Goal: Task Accomplishment & Management: Complete application form

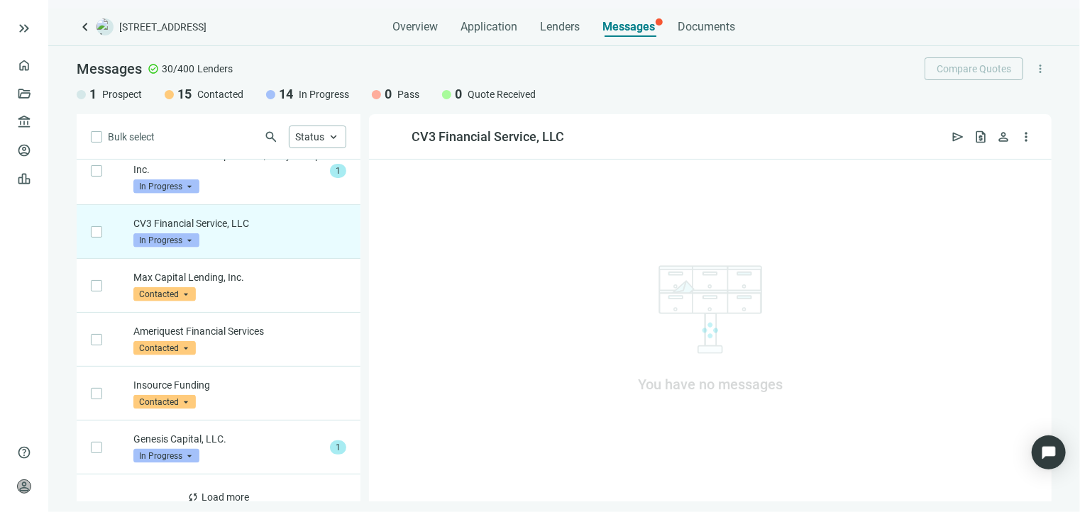
scroll to position [792, 0]
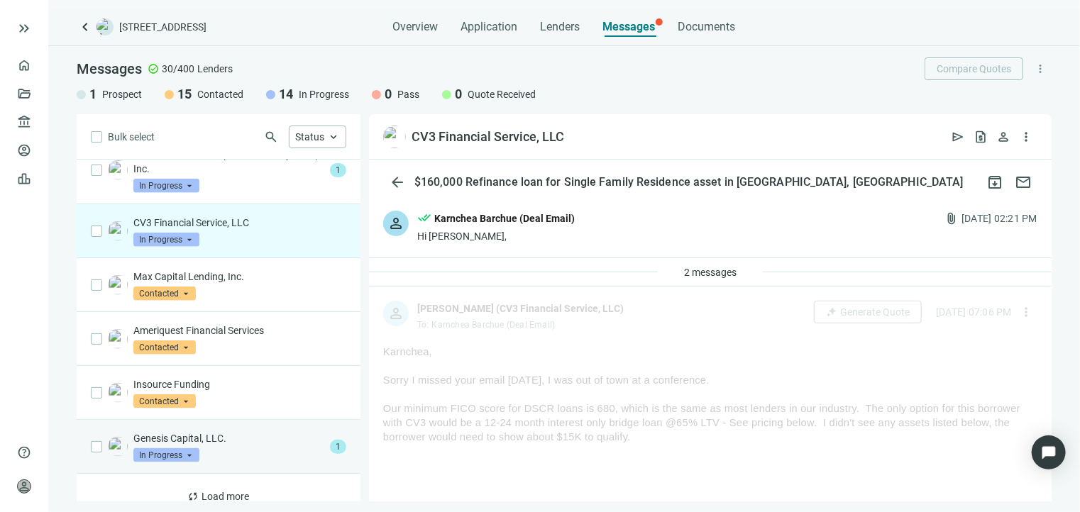
click at [255, 431] on p "Genesis Capital, LLC." at bounding box center [228, 438] width 191 height 14
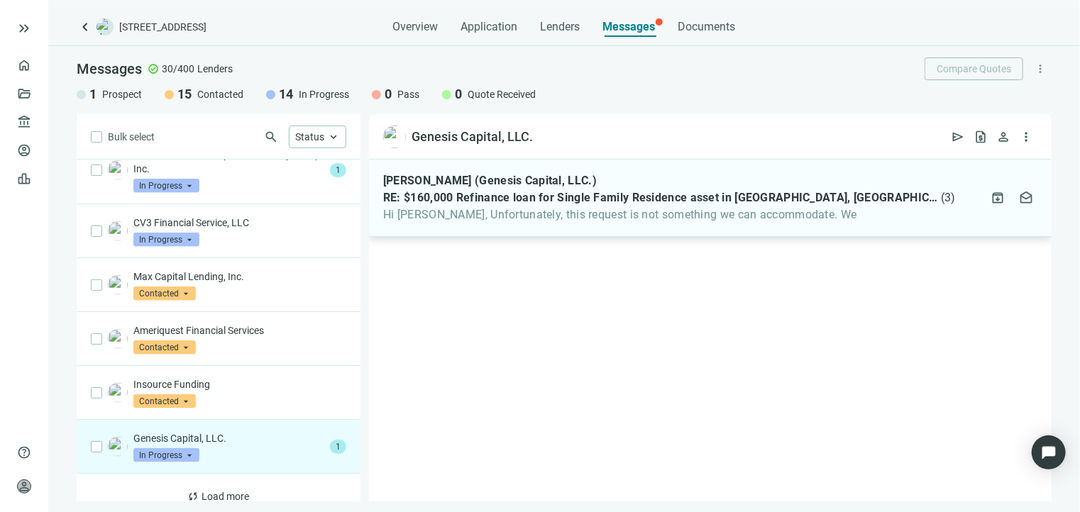
click at [608, 222] on div "Frank Leggio (Genesis Capital, LLC.) RE: $160,000 Refinance loan for Single Fam…" at bounding box center [710, 198] width 683 height 77
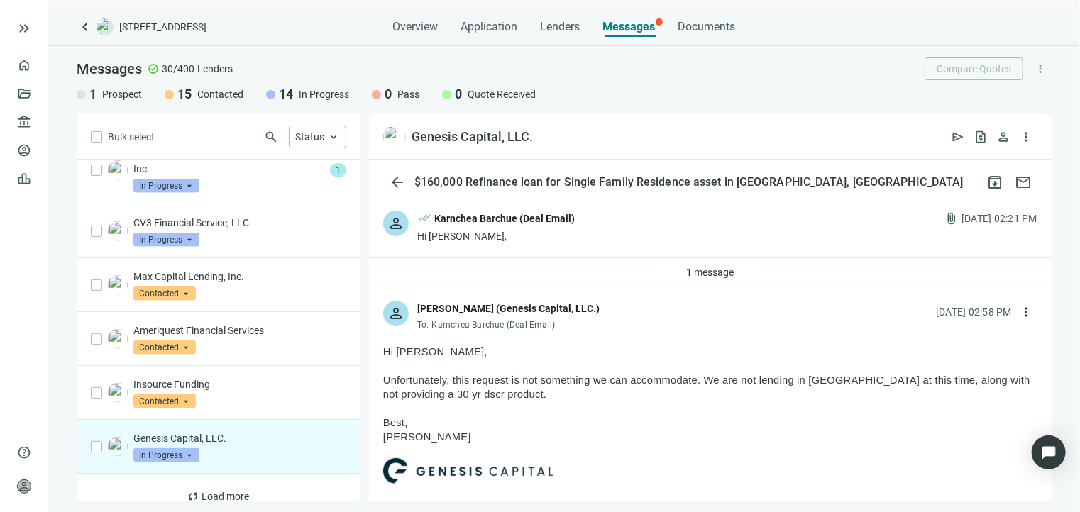
click at [810, 350] on p "Hi Karnchea," at bounding box center [710, 352] width 654 height 14
click at [1024, 134] on span "more_vert" at bounding box center [1026, 137] width 14 height 14
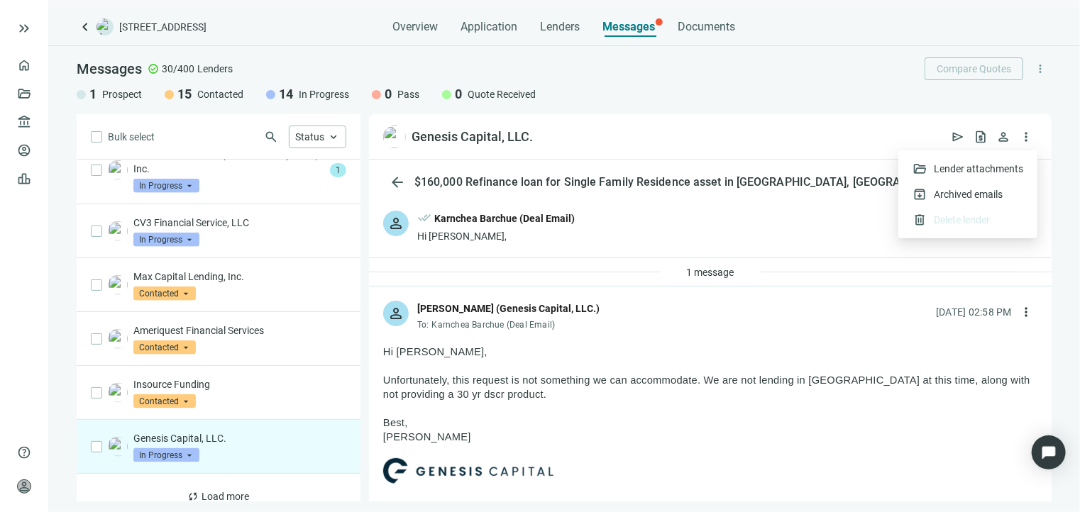
click at [526, 364] on p at bounding box center [710, 366] width 654 height 14
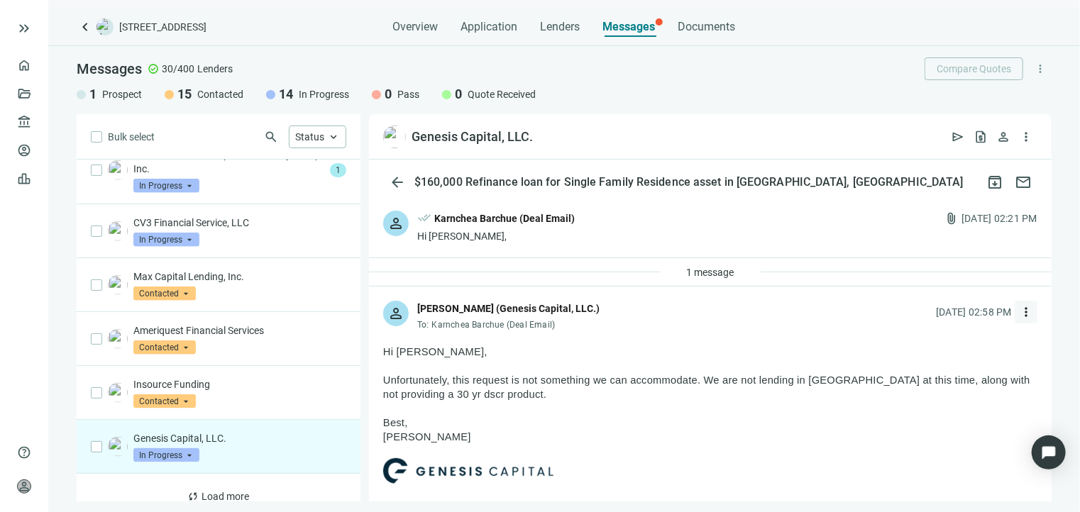
click at [1019, 310] on span "more_vert" at bounding box center [1026, 312] width 14 height 14
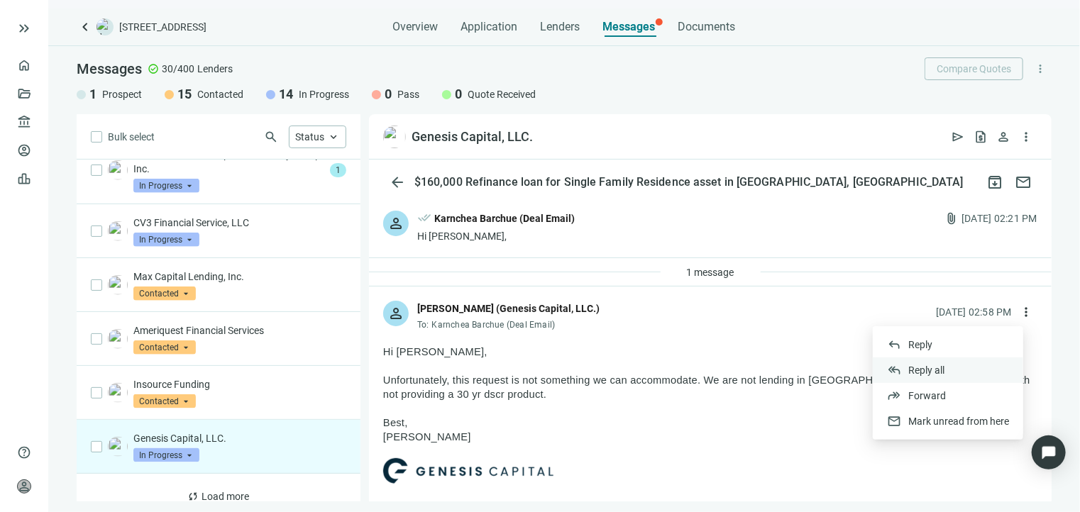
click at [912, 370] on span "Reply all" at bounding box center [926, 370] width 36 height 11
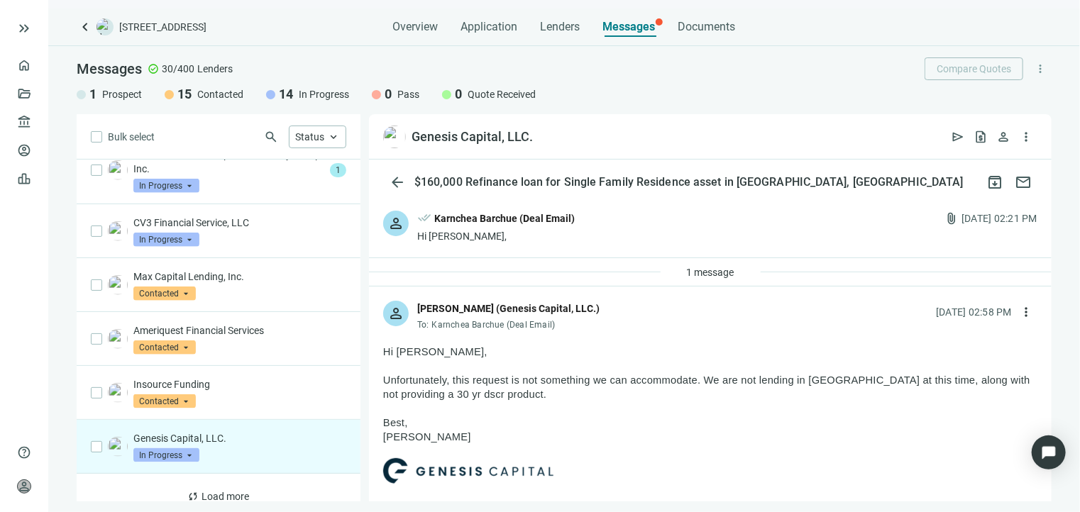
type textarea "**********"
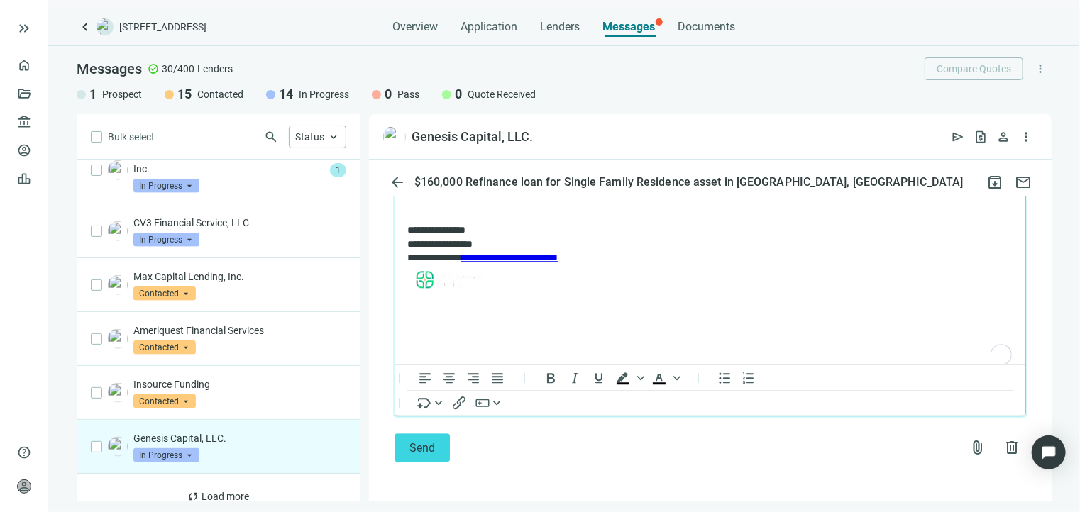
scroll to position [1904, 0]
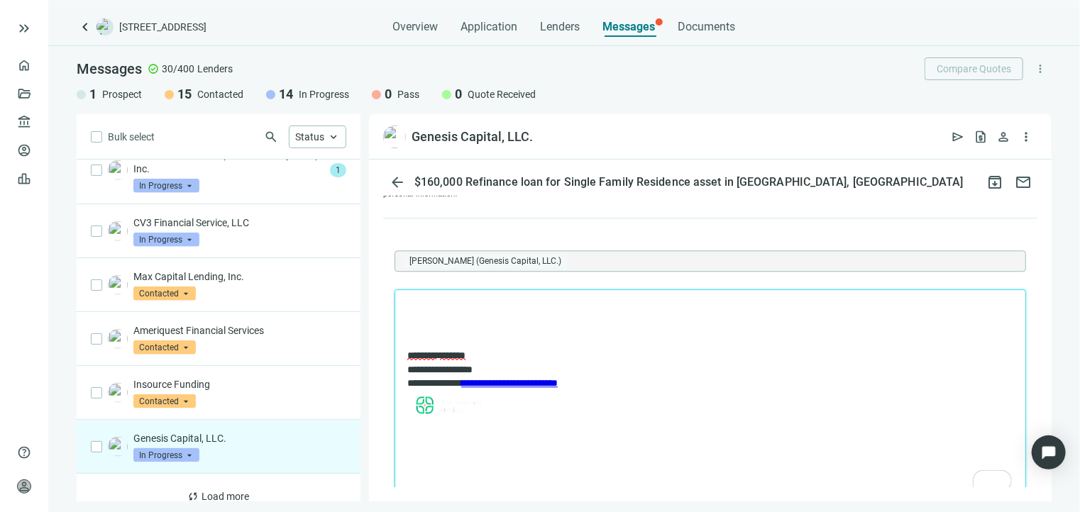
click at [490, 313] on p "To enrich screen reader interactions, please activate Accessibility in Grammarl…" at bounding box center [710, 309] width 606 height 14
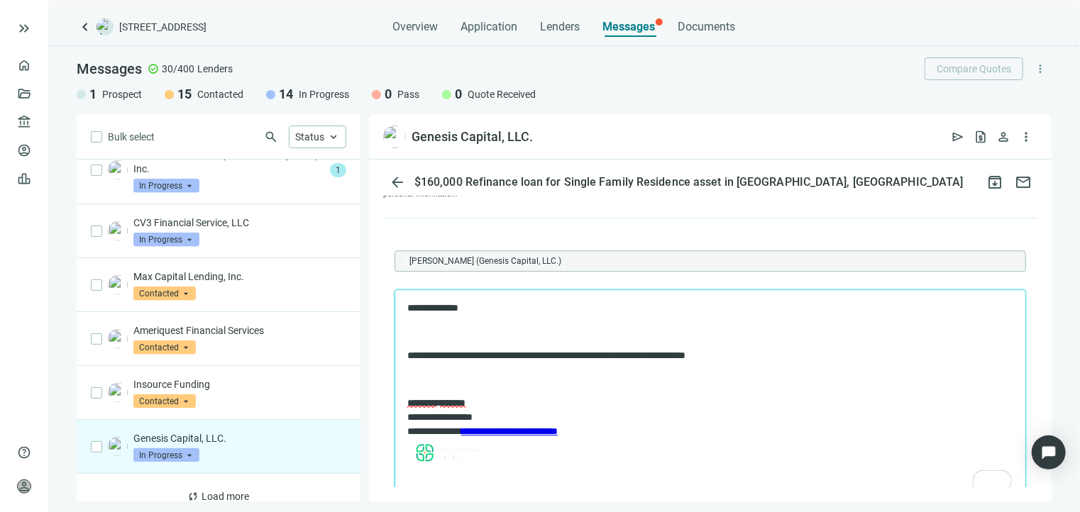
click at [446, 380] on p "To enrich screen reader interactions, please activate Accessibility in Grammarl…" at bounding box center [710, 380] width 606 height 14
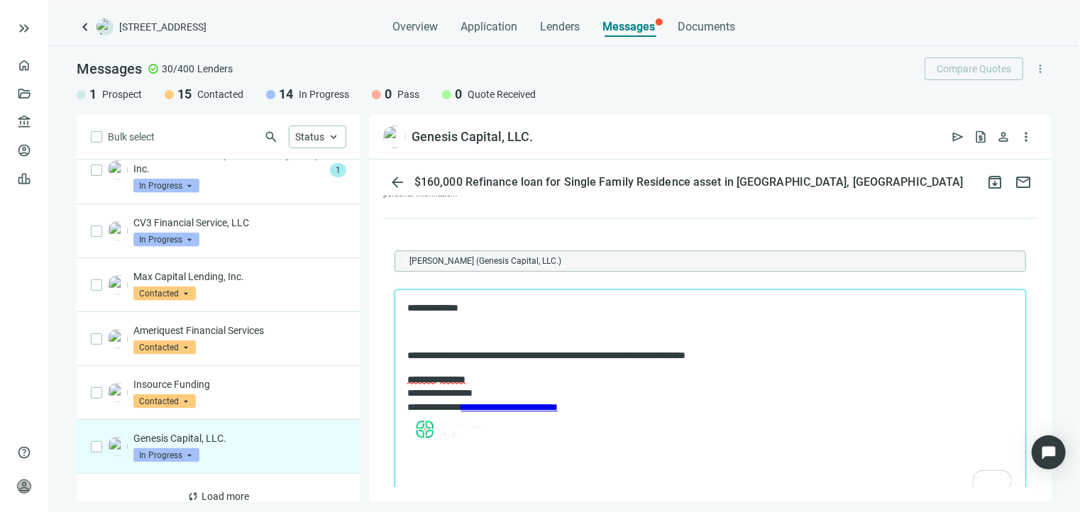
click at [460, 326] on p "To enrich screen reader interactions, please activate Accessibility in Grammarl…" at bounding box center [710, 333] width 606 height 14
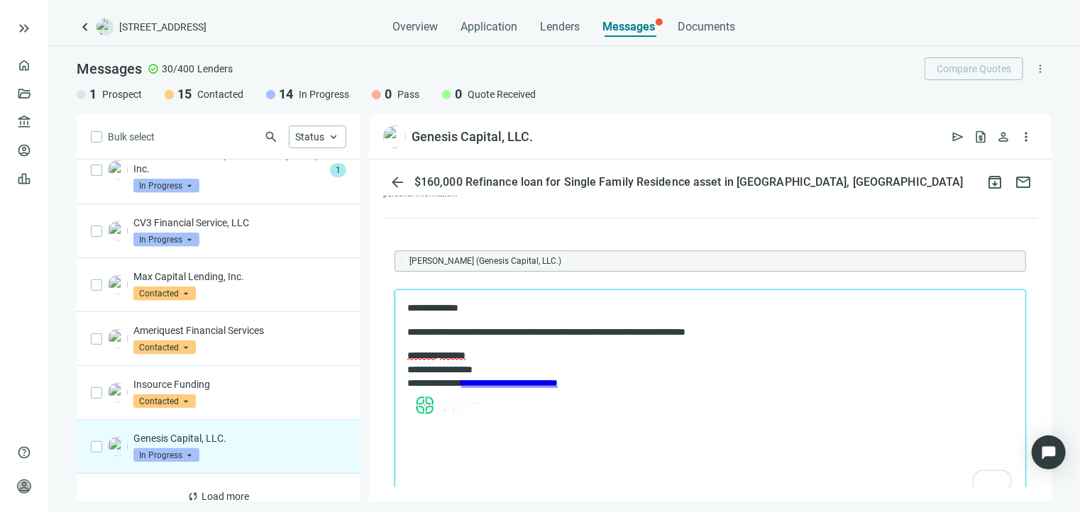
click at [752, 331] on p "**********" at bounding box center [703, 333] width 592 height 14
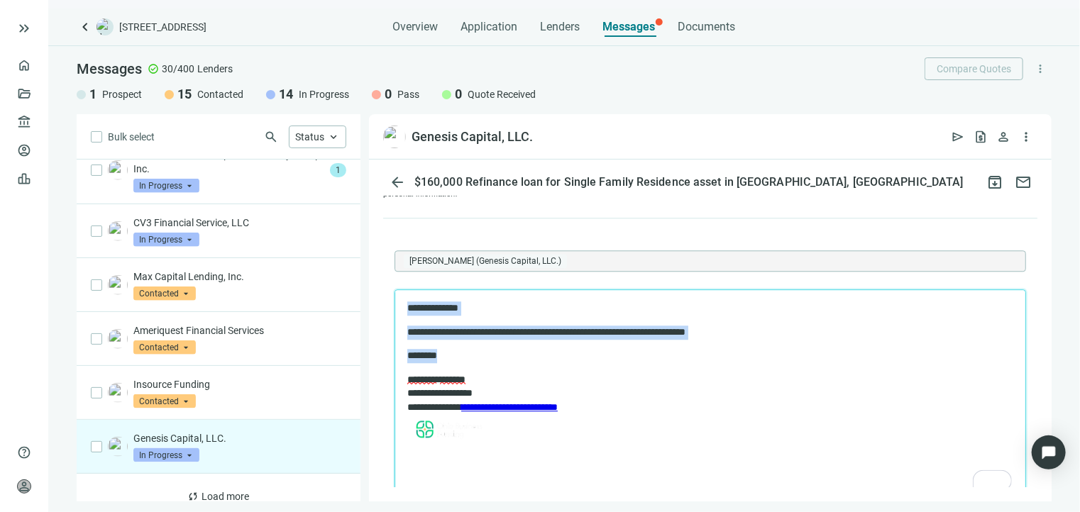
drag, startPoint x: 451, startPoint y: 356, endPoint x: 408, endPoint y: 314, distance: 60.2
click at [399, 308] on html "**********" at bounding box center [709, 374] width 630 height 168
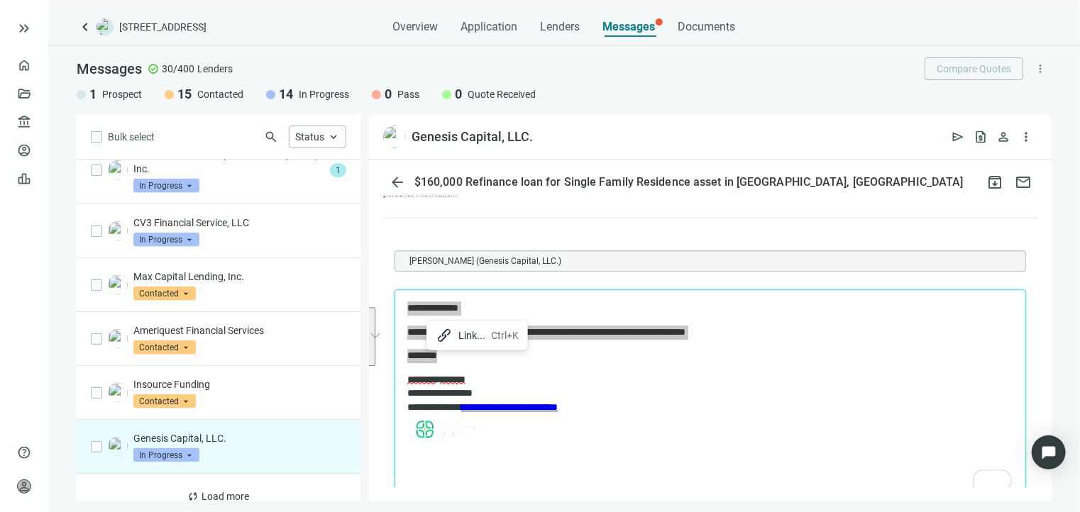
copy body "**********"
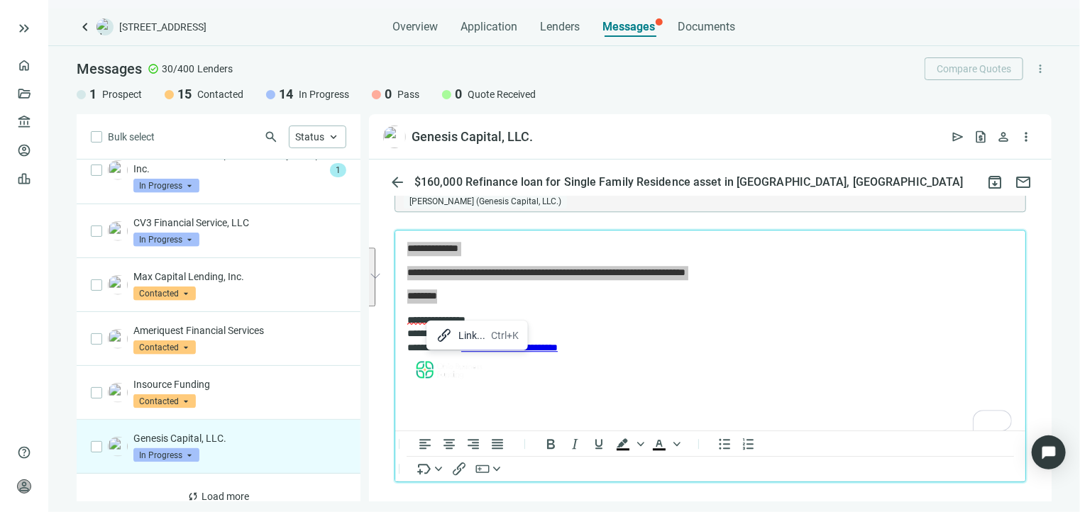
scroll to position [2046, 0]
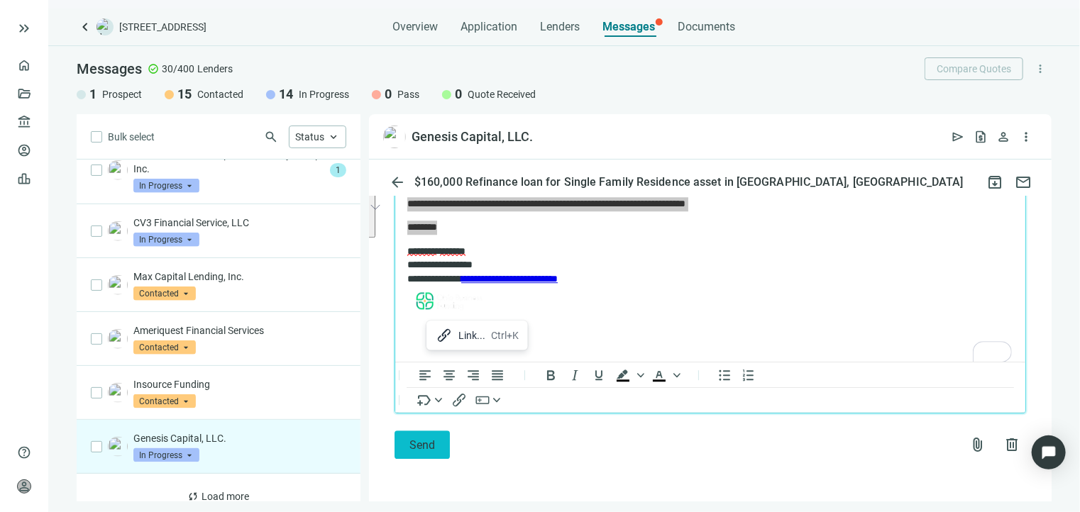
click at [419, 455] on button "Send" at bounding box center [421, 445] width 55 height 28
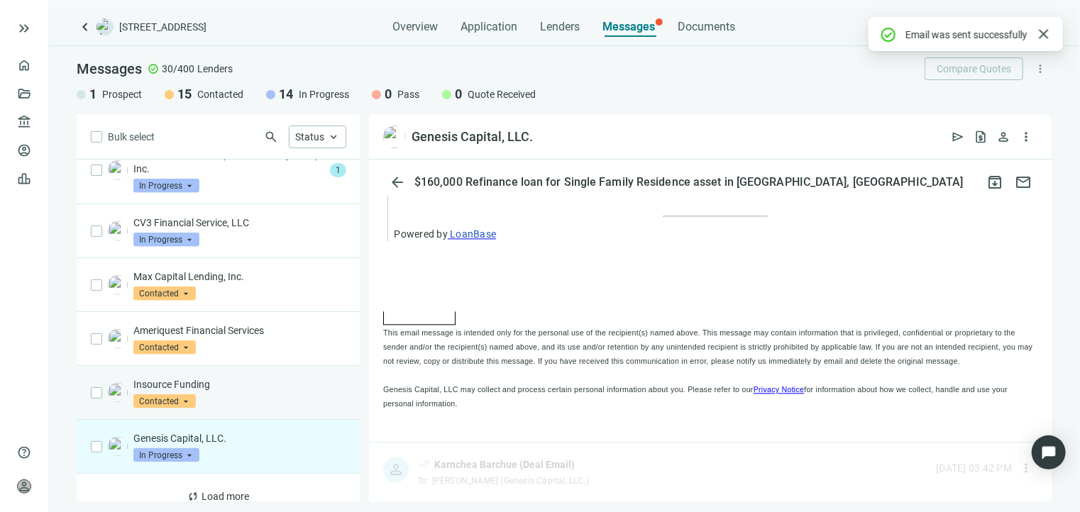
scroll to position [2023, 0]
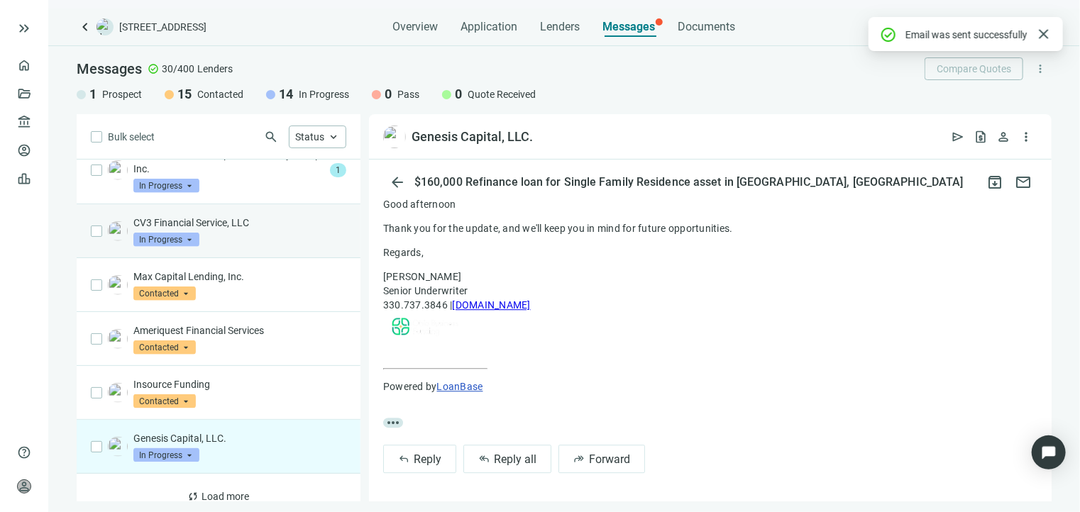
click at [226, 221] on div "CV3 Financial Service, LLC In Progress arrow_drop_down" at bounding box center [239, 231] width 213 height 31
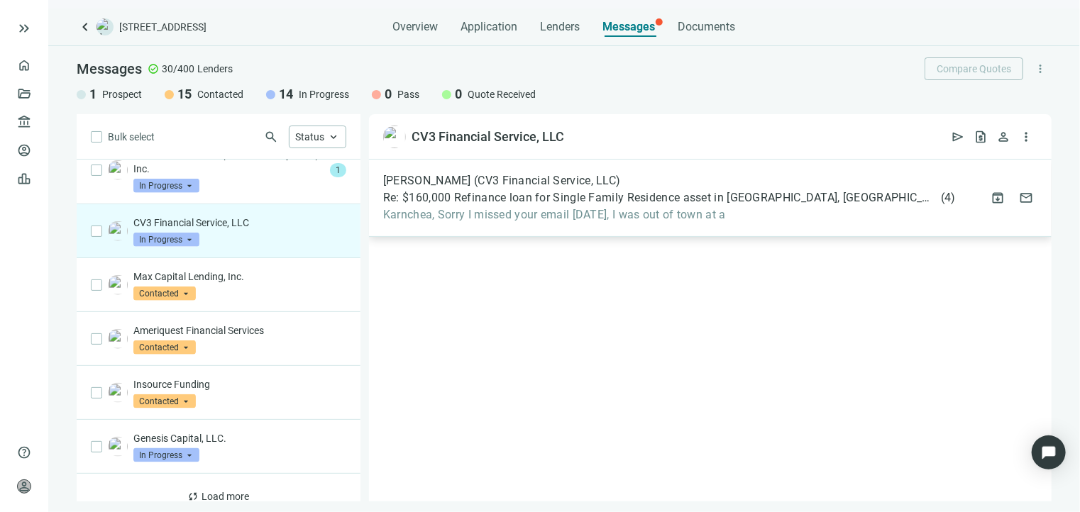
click at [547, 225] on div "Ben Shaevitz (CV3 Financial Service, LLC) Re: $160,000 Refinance loan for Singl…" at bounding box center [710, 198] width 683 height 77
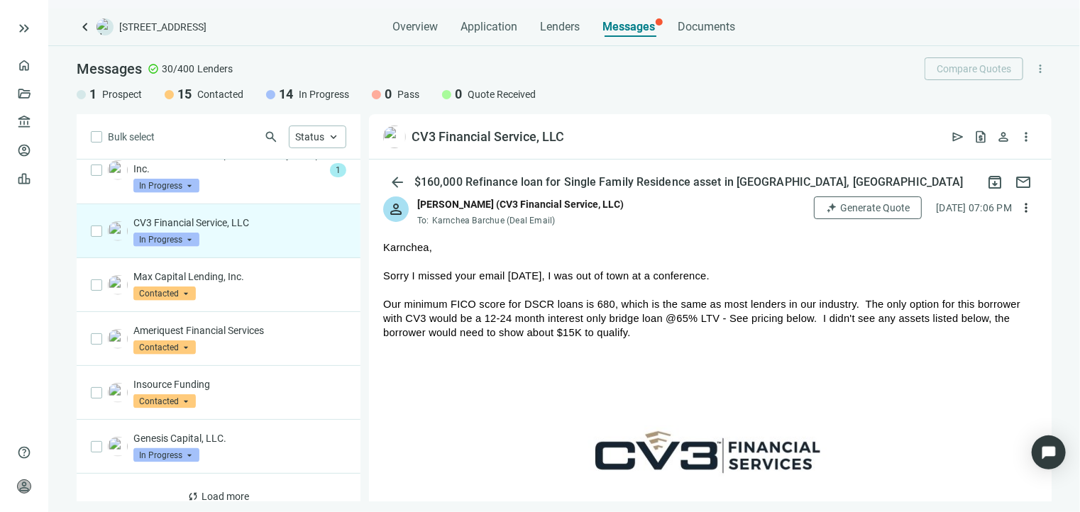
scroll to position [33, 0]
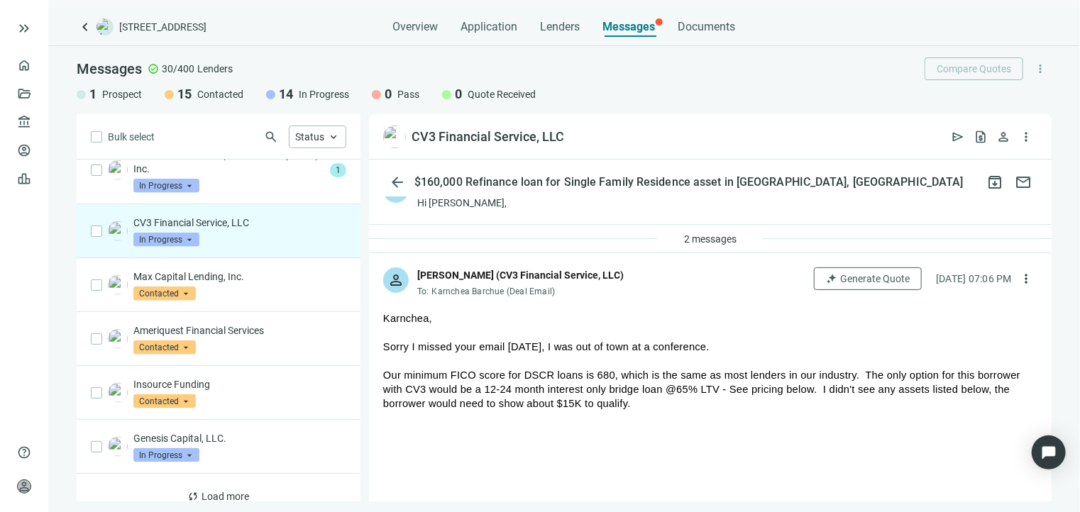
drag, startPoint x: 502, startPoint y: 404, endPoint x: 435, endPoint y: 401, distance: 66.8
click at [435, 401] on div "Our minimum FICO score for DSCR loans is 680, which is the same as most lenders…" at bounding box center [710, 389] width 654 height 43
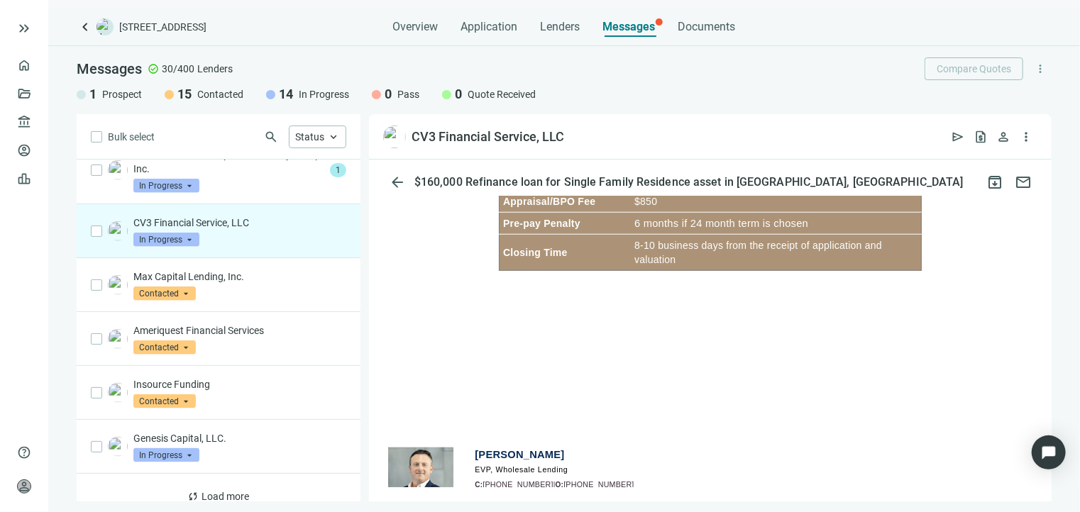
scroll to position [814, 0]
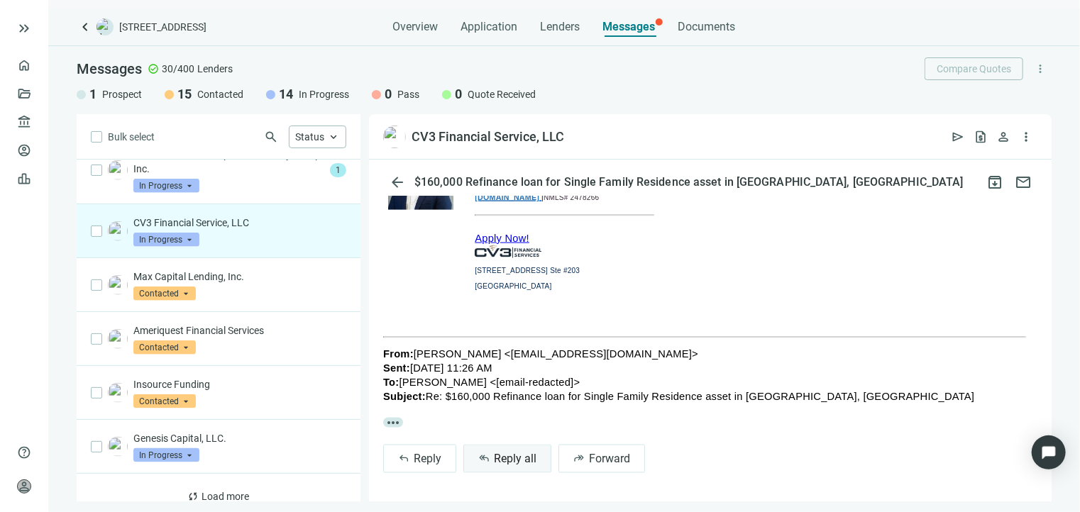
click at [523, 465] on span "Reply all" at bounding box center [515, 459] width 43 height 13
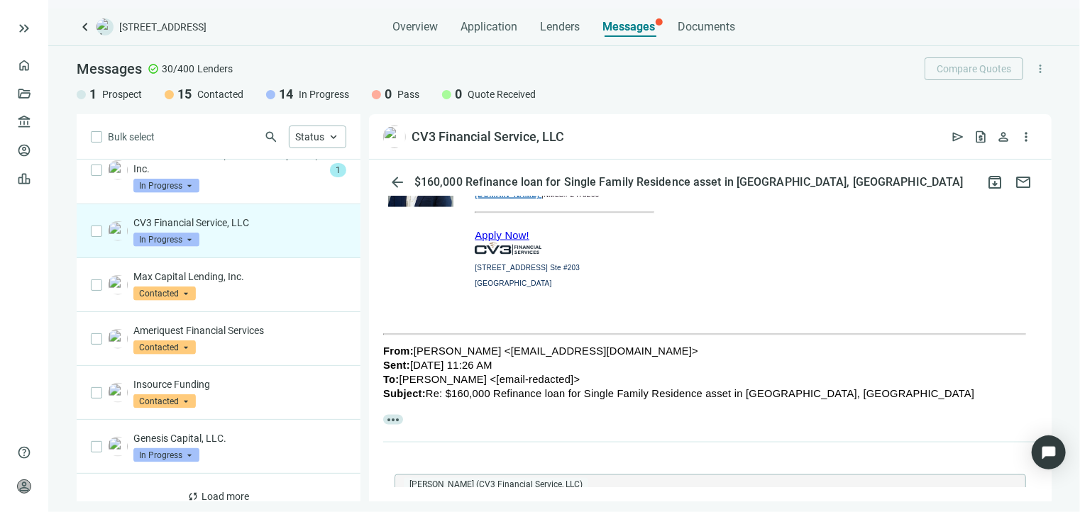
scroll to position [1291, 0]
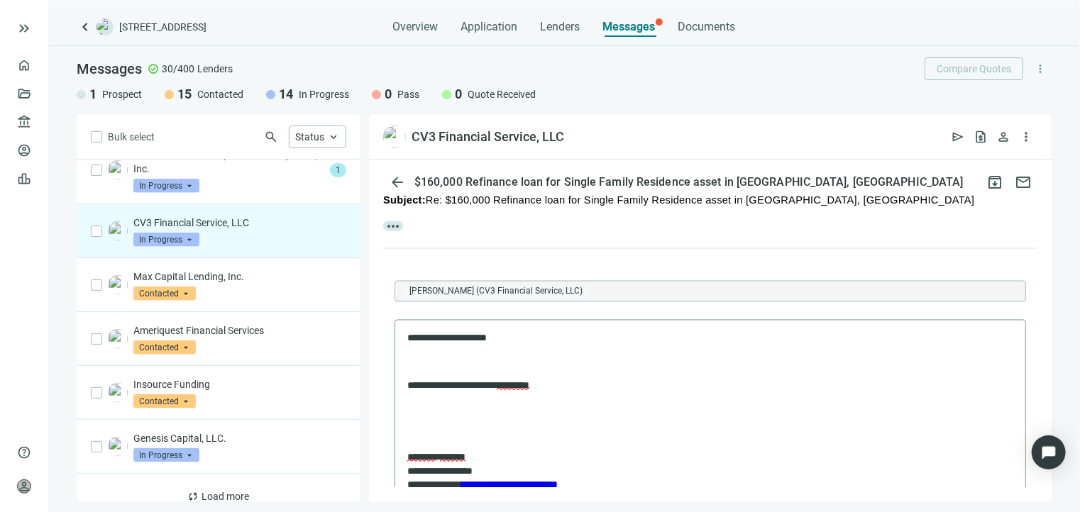
click at [431, 354] on body "**********" at bounding box center [709, 427] width 607 height 193
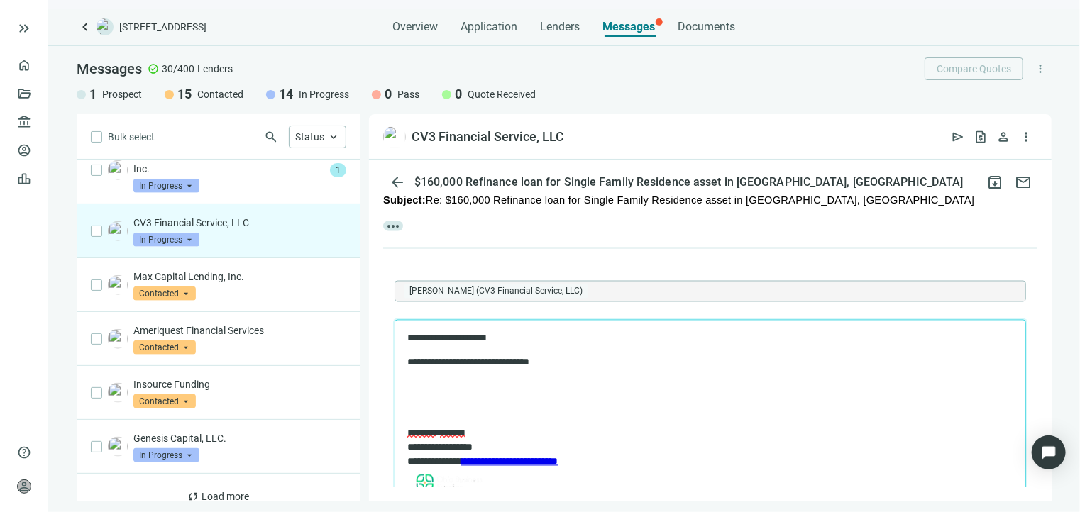
click at [460, 385] on p "To enrich screen reader interactions, please activate Accessibility in Grammarl…" at bounding box center [710, 386] width 606 height 14
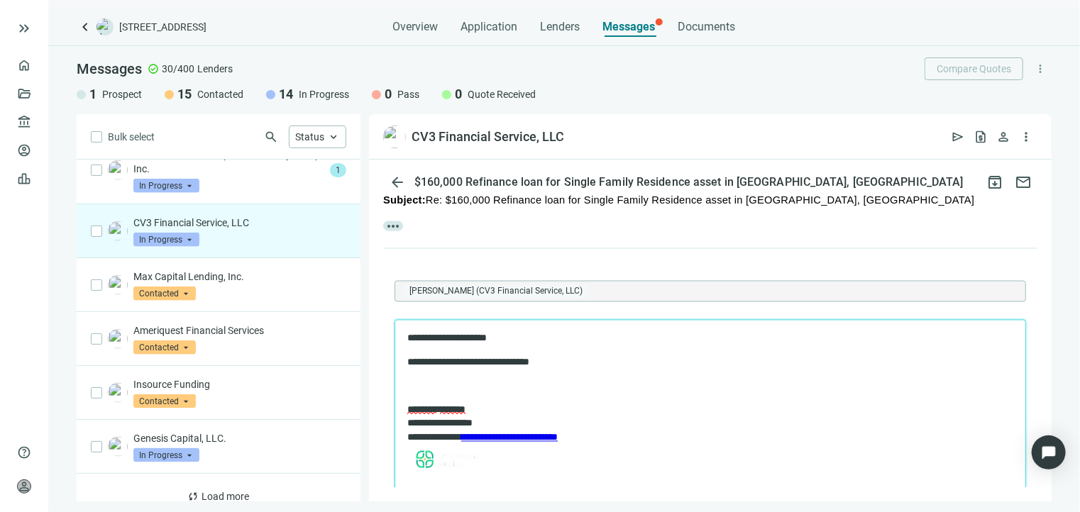
click at [468, 382] on p "To enrich screen reader interactions, please activate Accessibility in Grammarl…" at bounding box center [710, 386] width 606 height 14
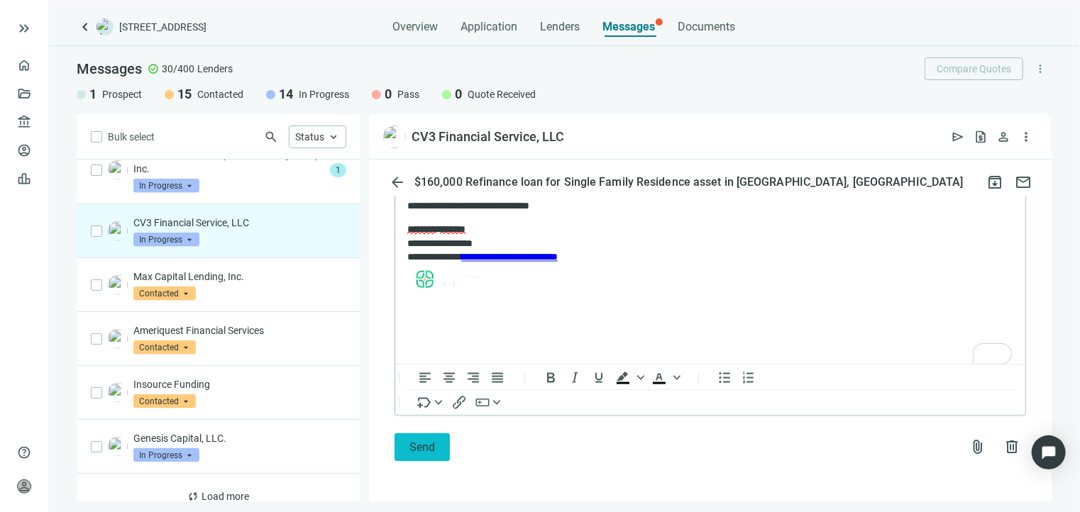
click at [422, 451] on span "Send" at bounding box center [422, 447] width 26 height 13
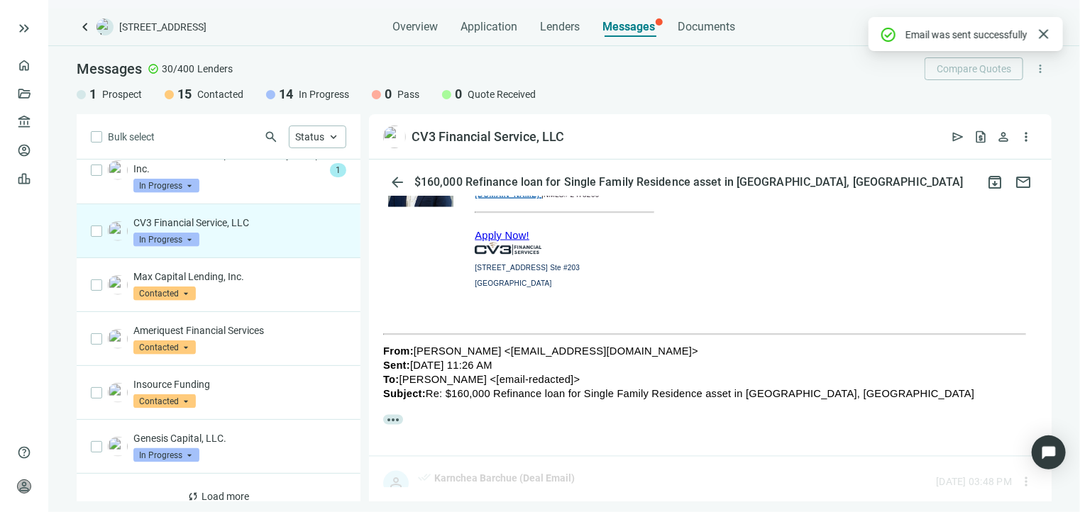
scroll to position [1403, 0]
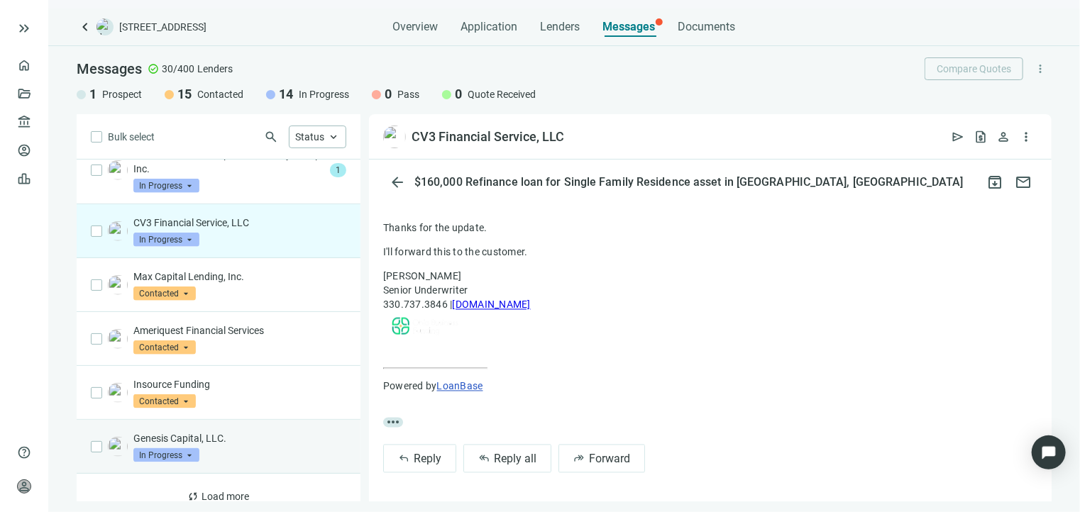
click at [239, 442] on div "Genesis Capital, LLC. In Progress arrow_drop_down" at bounding box center [239, 446] width 213 height 31
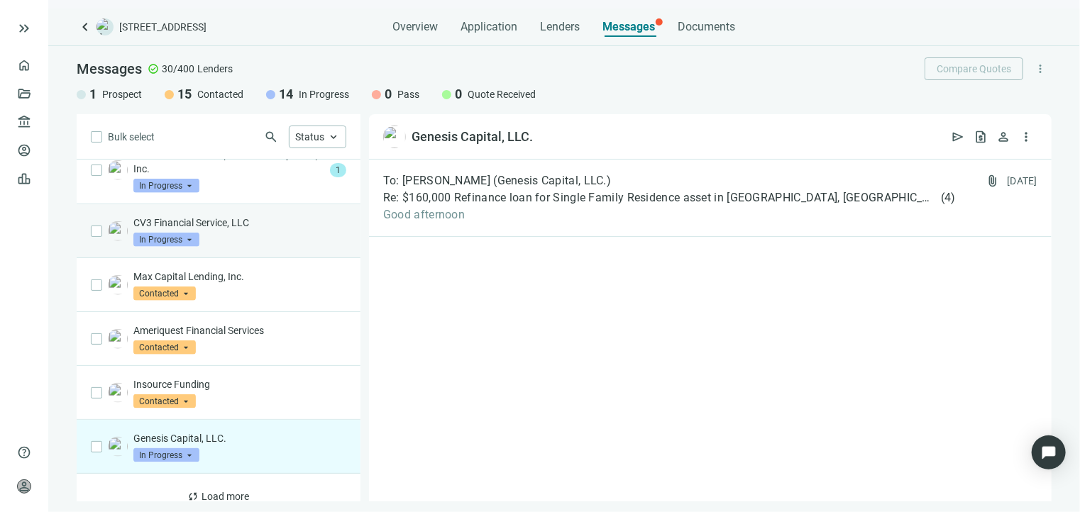
click at [271, 219] on div "CV3 Financial Service, LLC In Progress arrow_drop_down" at bounding box center [239, 231] width 213 height 31
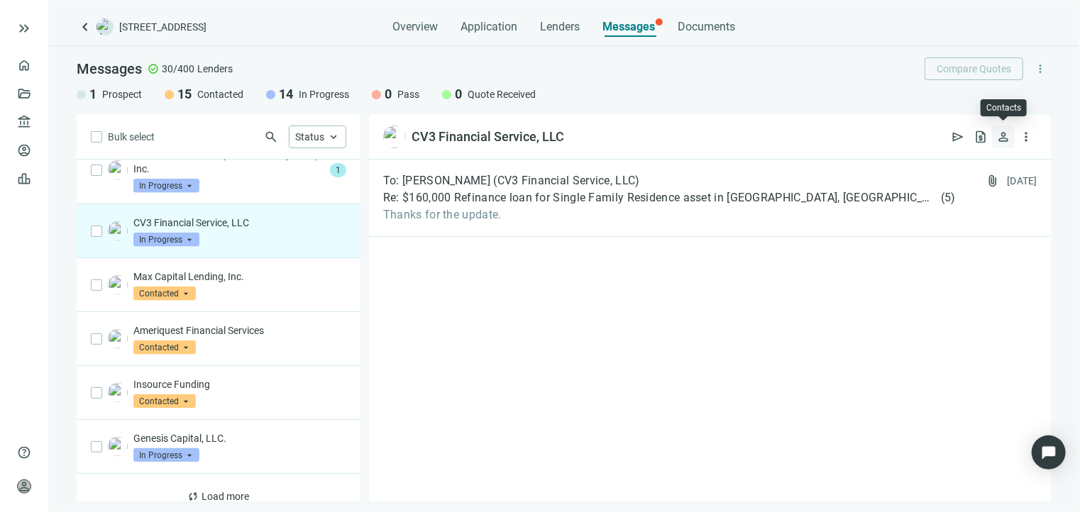
click at [1007, 137] on span "person" at bounding box center [1003, 137] width 14 height 14
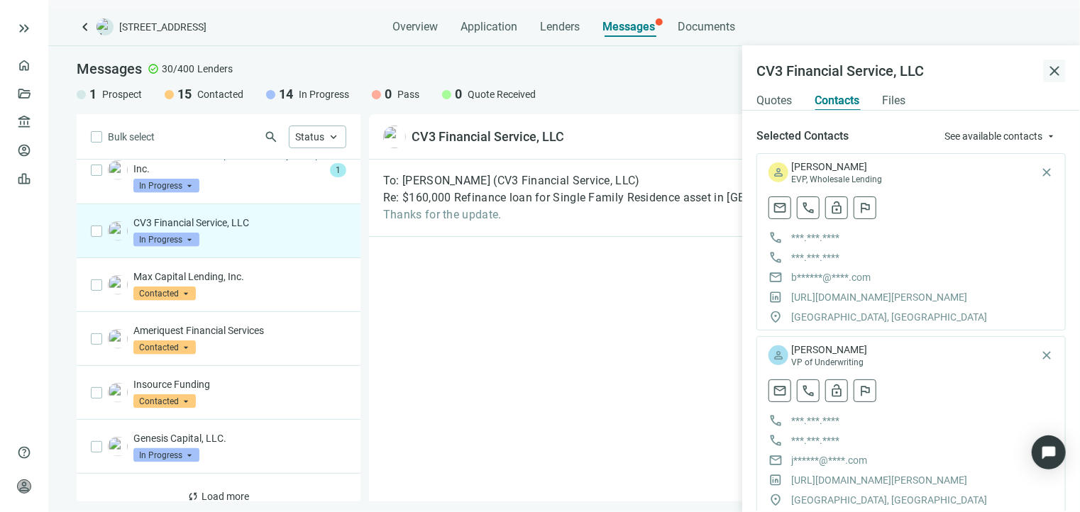
click at [1057, 71] on span "close" at bounding box center [1054, 70] width 17 height 17
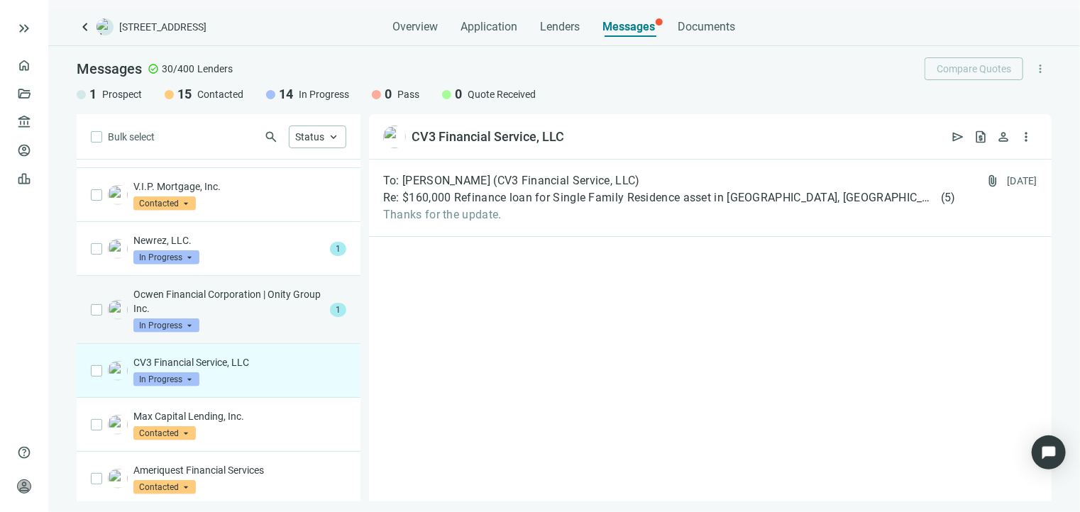
scroll to position [651, 0]
click at [250, 300] on p "Ocwen Financial Corporation | Onity Group Inc." at bounding box center [228, 303] width 191 height 28
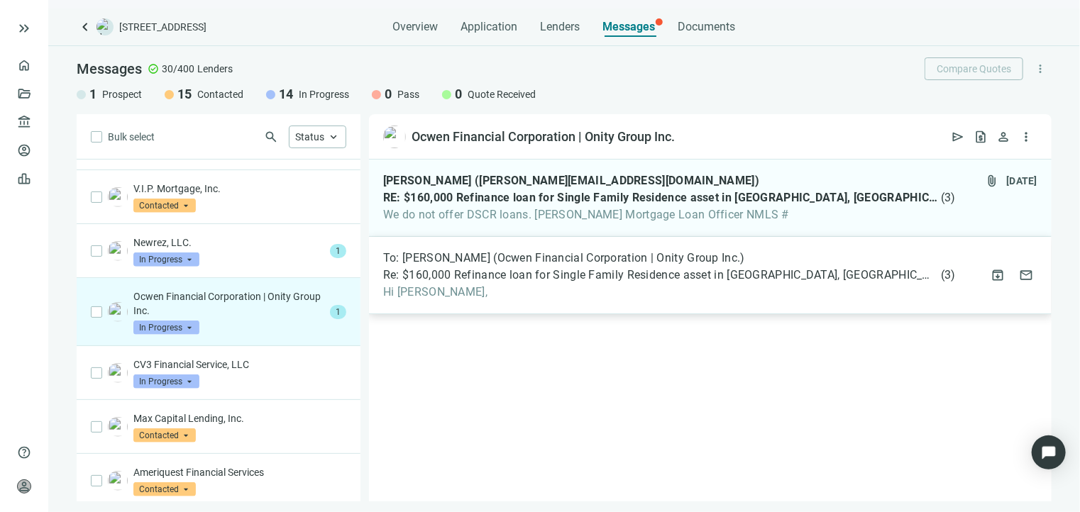
click at [551, 271] on span "Re: $160,000 Refinance loan for Single Family Residence asset in [GEOGRAPHIC_DA…" at bounding box center [660, 275] width 555 height 14
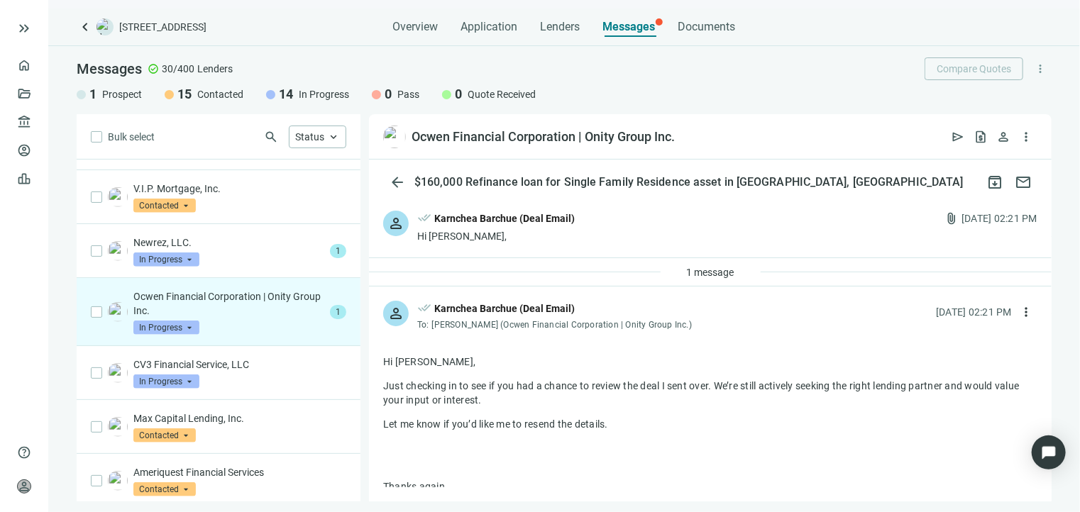
click at [498, 247] on div "person done_all Karnchea Barchue (Deal Email) Hi James, attach_file 08.21.2025,…" at bounding box center [710, 227] width 683 height 61
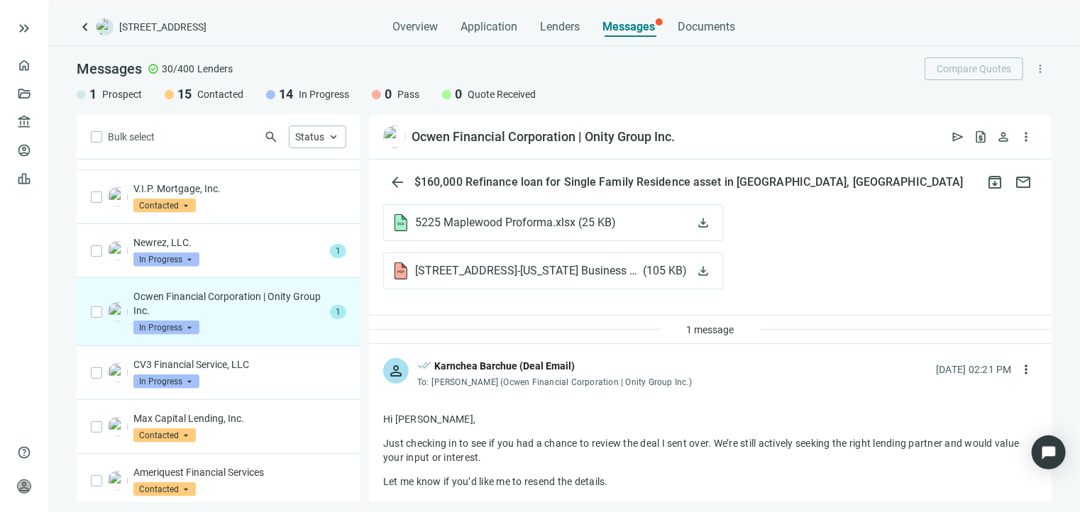
scroll to position [954, 0]
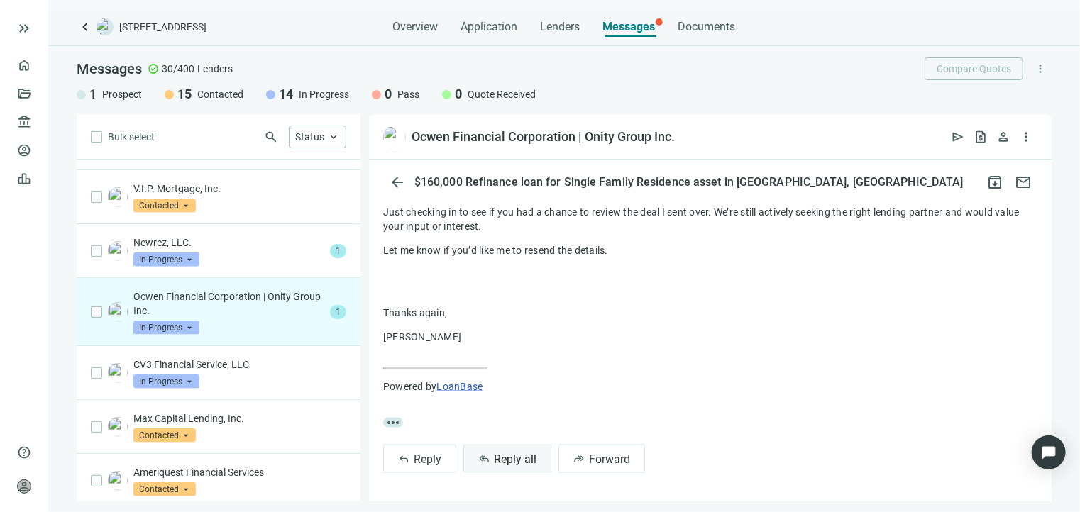
click at [509, 472] on button "reply_all Reply all" at bounding box center [507, 459] width 88 height 28
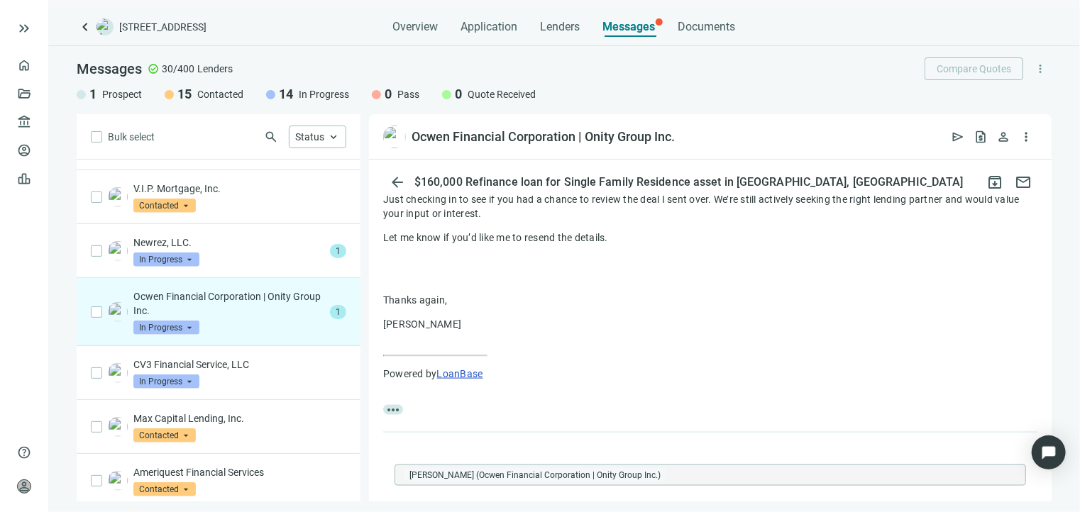
scroll to position [1147, 0]
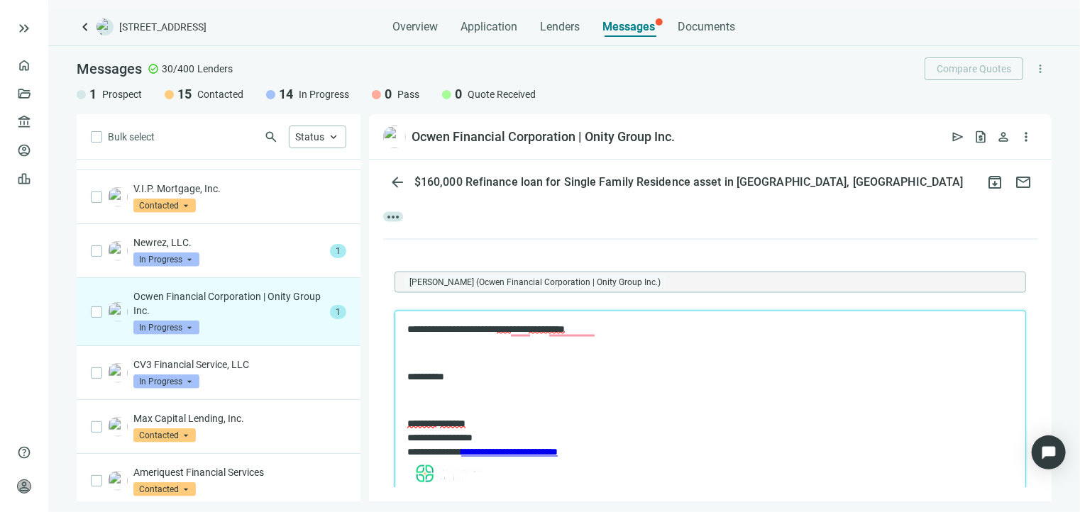
click at [419, 405] on p "To enrich screen reader interactions, please activate Accessibility in Grammarl…" at bounding box center [710, 401] width 606 height 14
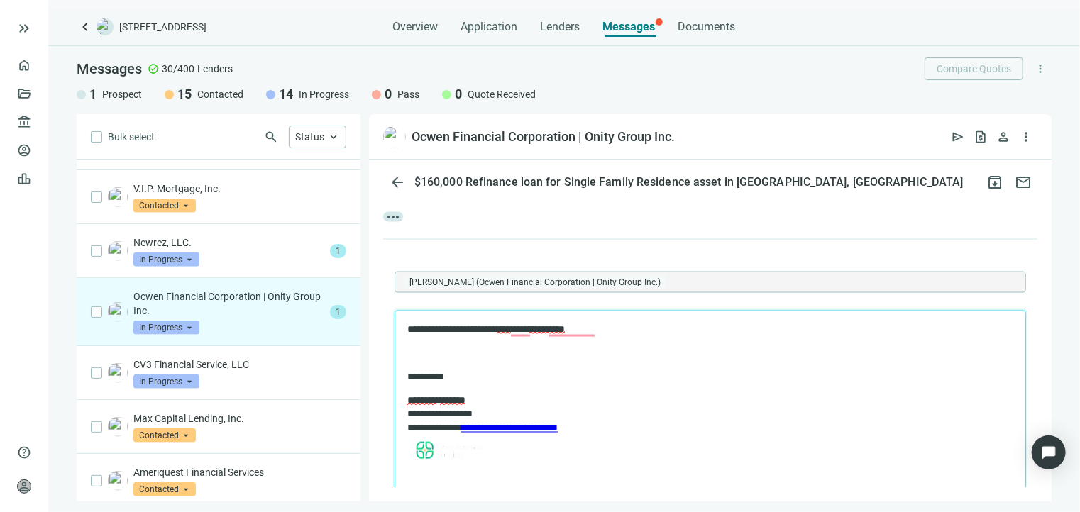
click at [442, 353] on p "To enrich screen reader interactions, please activate Accessibility in Grammarl…" at bounding box center [710, 353] width 606 height 14
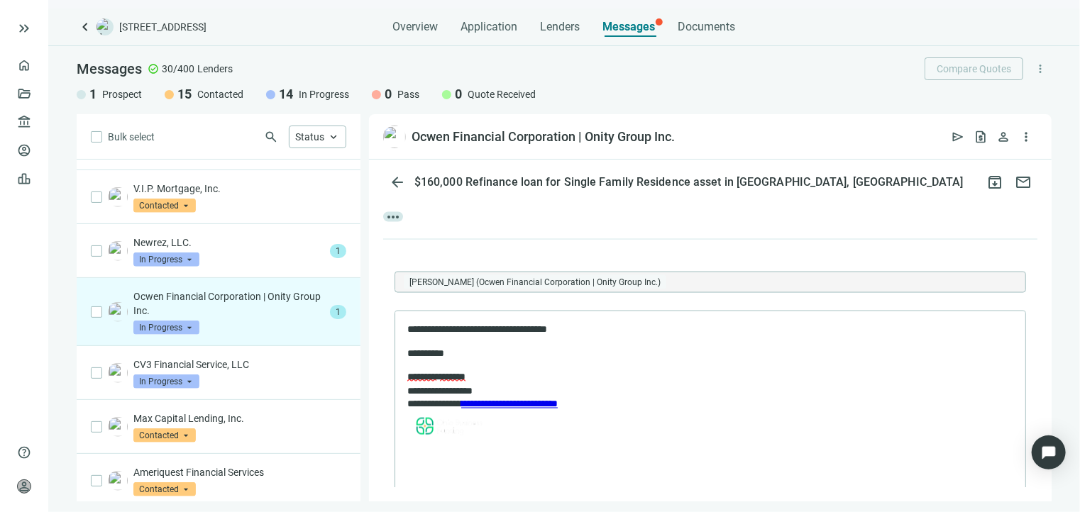
click at [538, 355] on p "**********" at bounding box center [703, 353] width 592 height 14
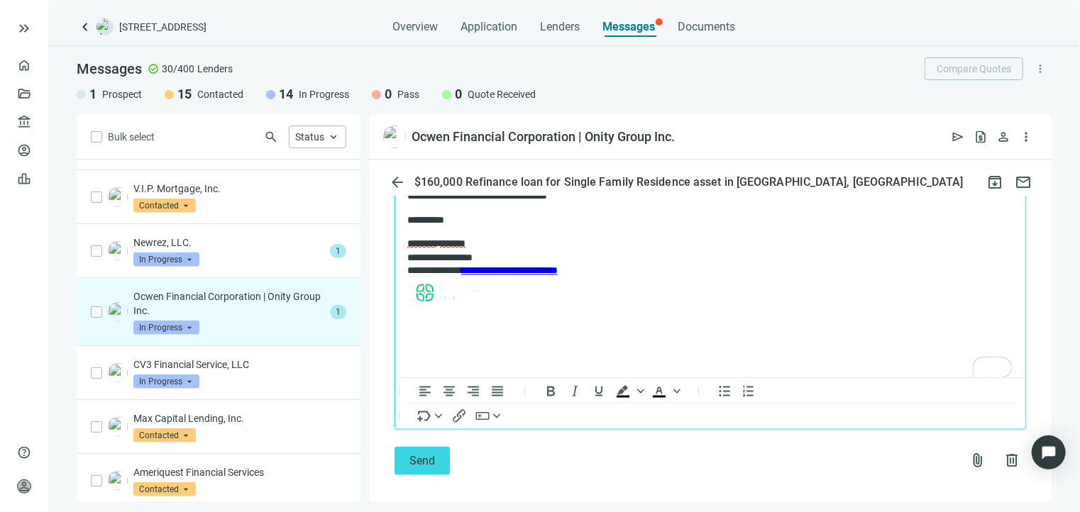
scroll to position [1288, 0]
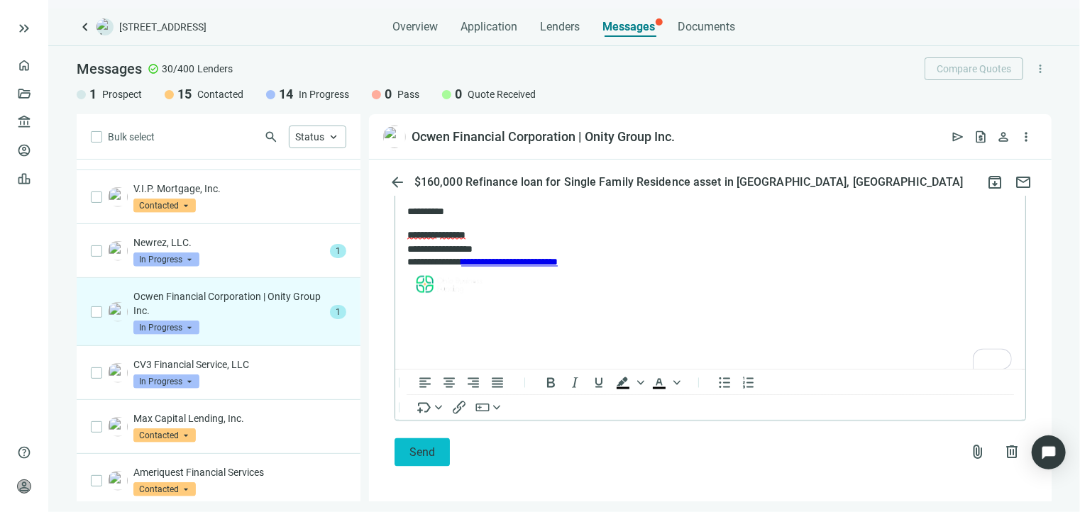
click at [421, 456] on button "Send" at bounding box center [421, 452] width 55 height 28
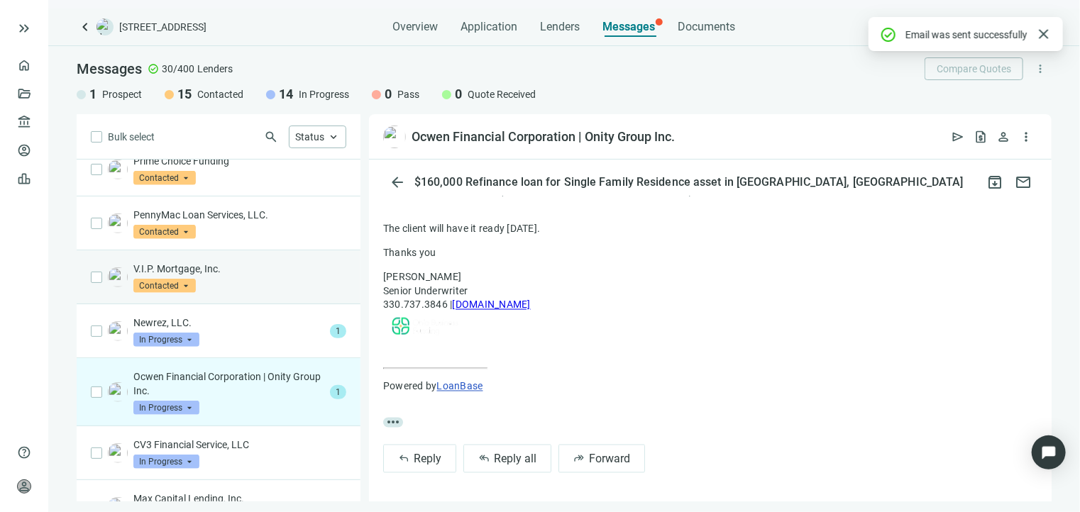
scroll to position [509, 0]
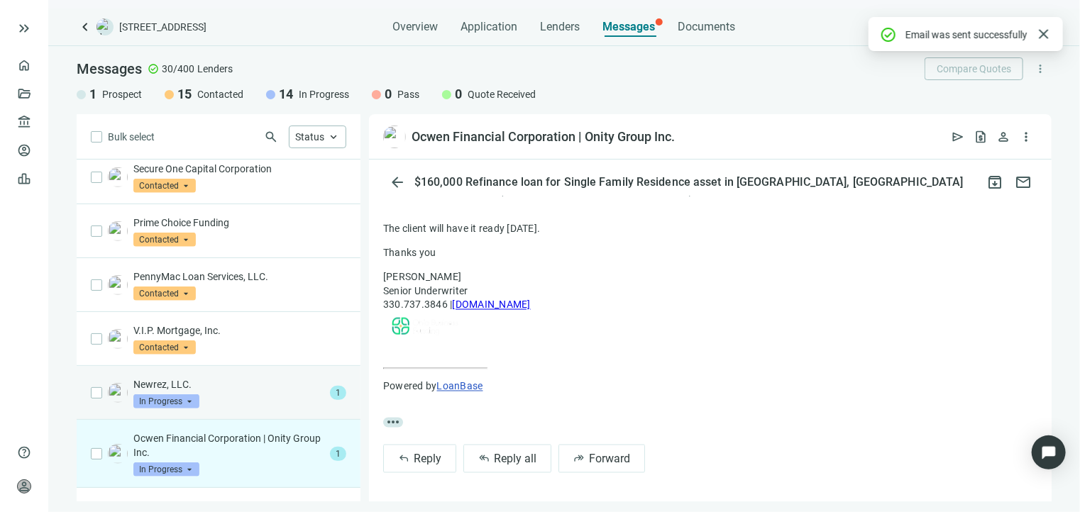
click at [236, 377] on div "Newrez, LLC. In Progress arrow_drop_down" at bounding box center [228, 392] width 191 height 31
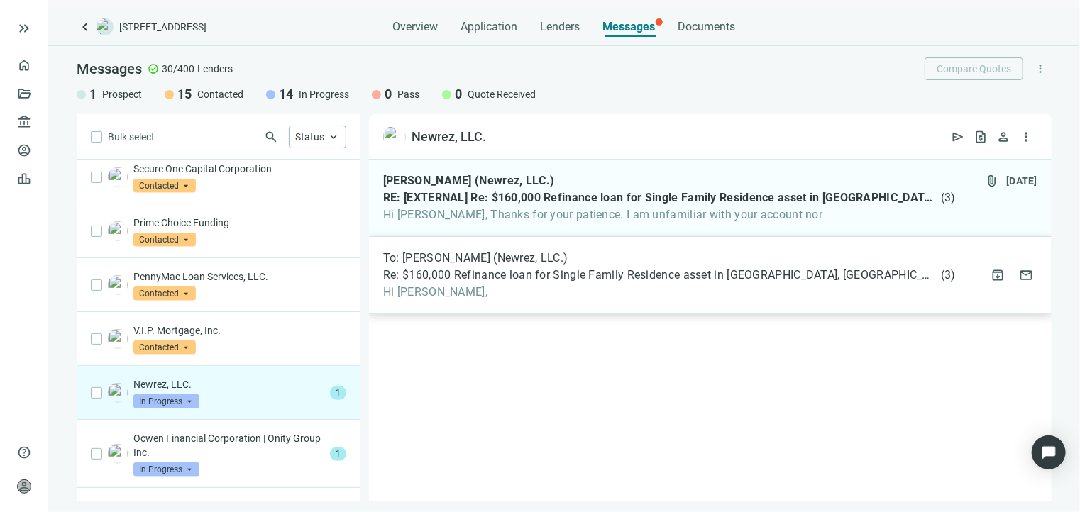
click at [432, 289] on span "Hi [PERSON_NAME]," at bounding box center [669, 292] width 573 height 14
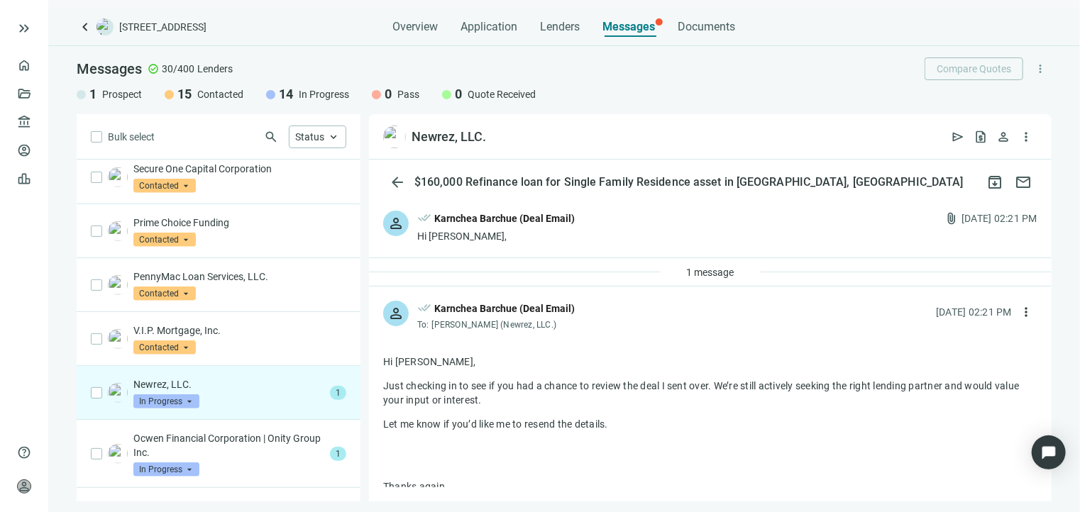
scroll to position [173, 0]
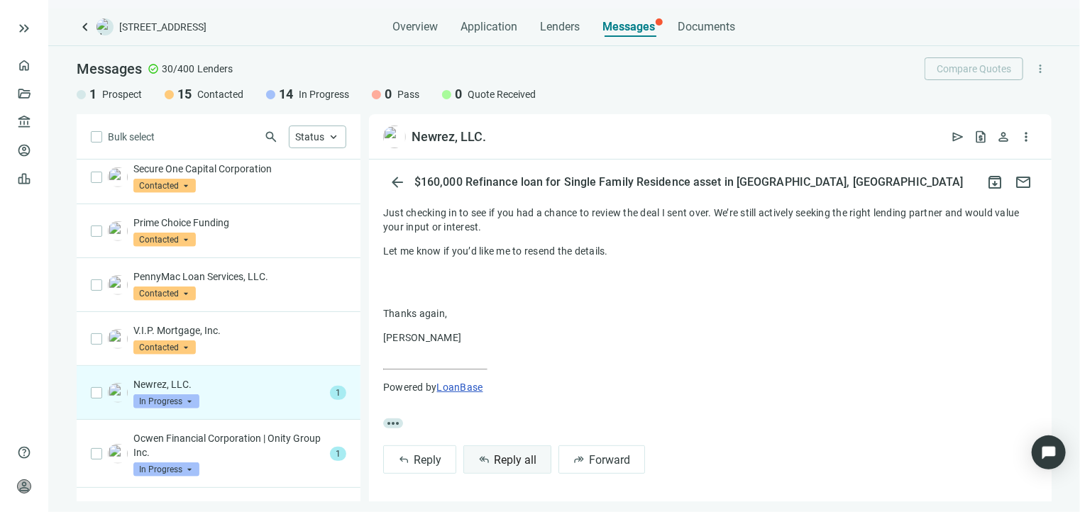
click at [502, 455] on span "Reply all" at bounding box center [515, 459] width 43 height 13
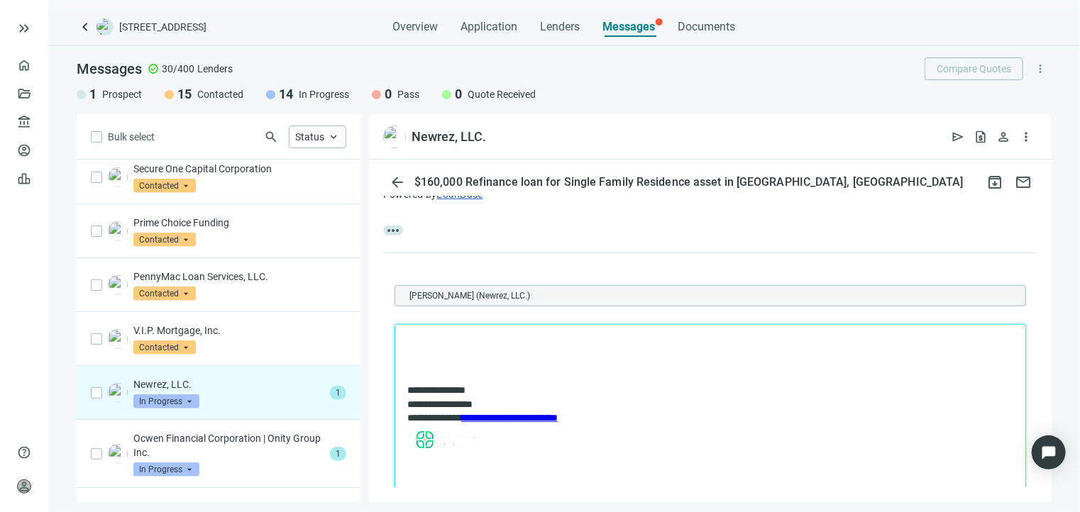
scroll to position [0, 0]
click at [446, 343] on p "Rich Text Area. Press ALT-0 for help." at bounding box center [710, 343] width 606 height 14
click at [415, 342] on p "To enrich screen reader interactions, please activate Accessibility in Grammarl…" at bounding box center [710, 343] width 606 height 14
drag, startPoint x: 484, startPoint y: 345, endPoint x: 399, endPoint y: 342, distance: 85.2
click at [397, 343] on html "**********" at bounding box center [709, 396] width 630 height 144
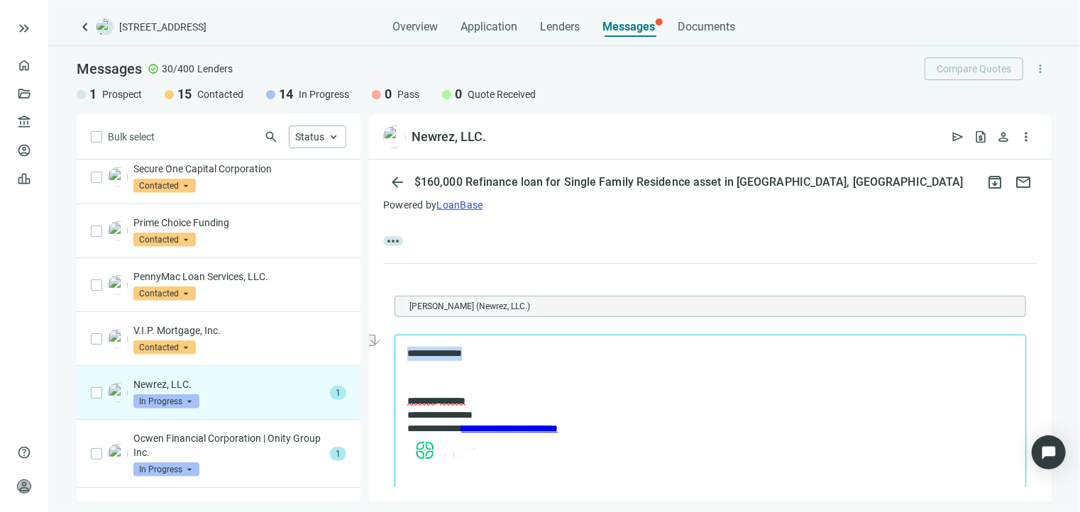
scroll to position [497, 0]
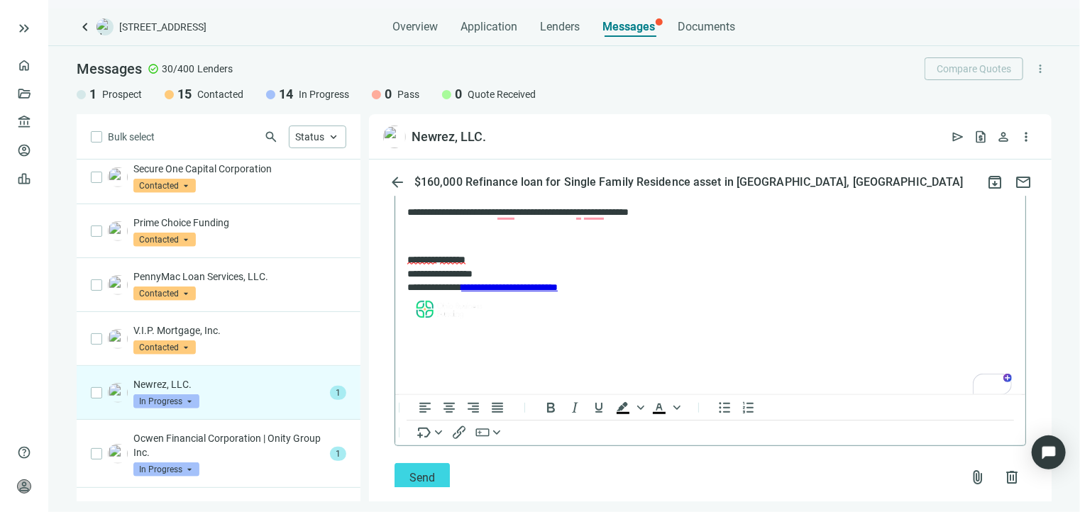
click at [477, 211] on p "**********" at bounding box center [703, 212] width 592 height 14
click at [517, 210] on p "**********" at bounding box center [703, 212] width 592 height 14
click at [466, 245] on body "**********" at bounding box center [709, 265] width 607 height 121
click at [468, 238] on p "*" at bounding box center [710, 236] width 606 height 14
click at [463, 238] on p "**" at bounding box center [703, 236] width 592 height 14
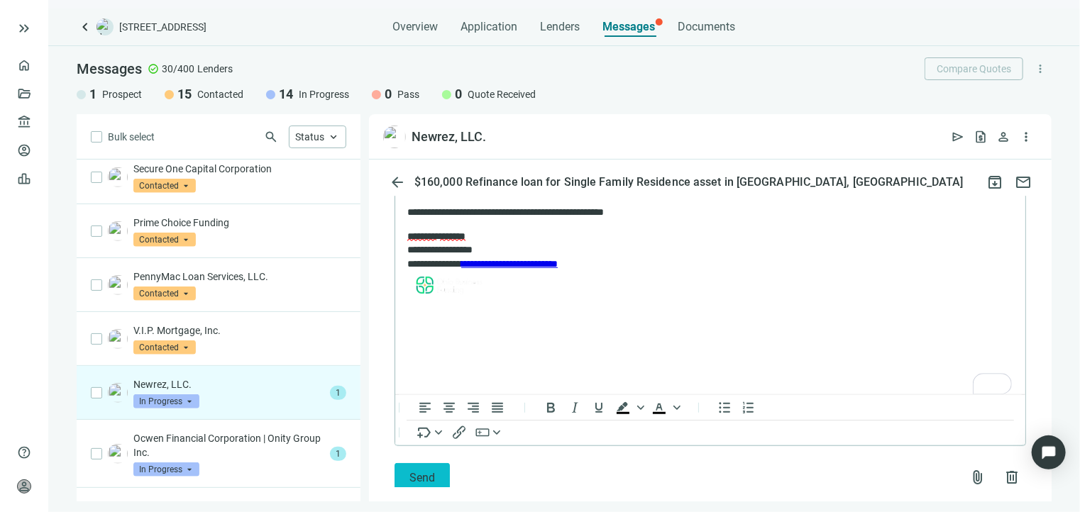
click at [403, 473] on button "Send" at bounding box center [421, 477] width 55 height 28
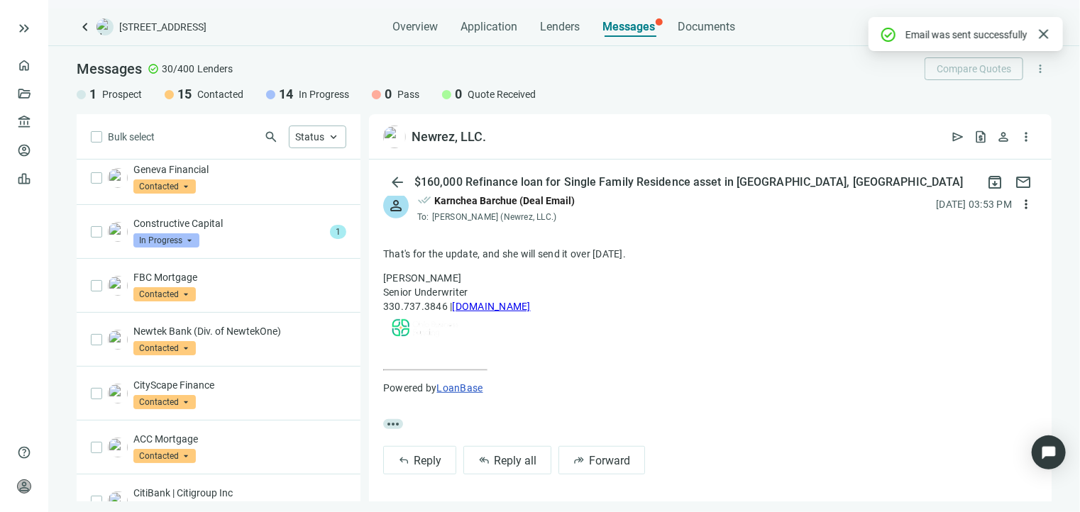
scroll to position [0, 0]
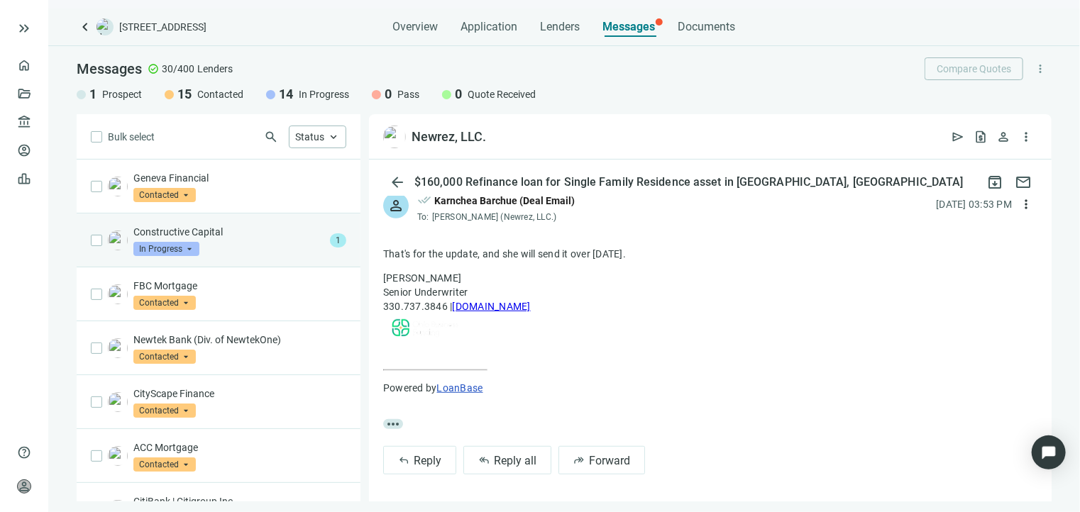
click at [290, 242] on div "Constructive Capital In Progress arrow_drop_down" at bounding box center [228, 240] width 191 height 31
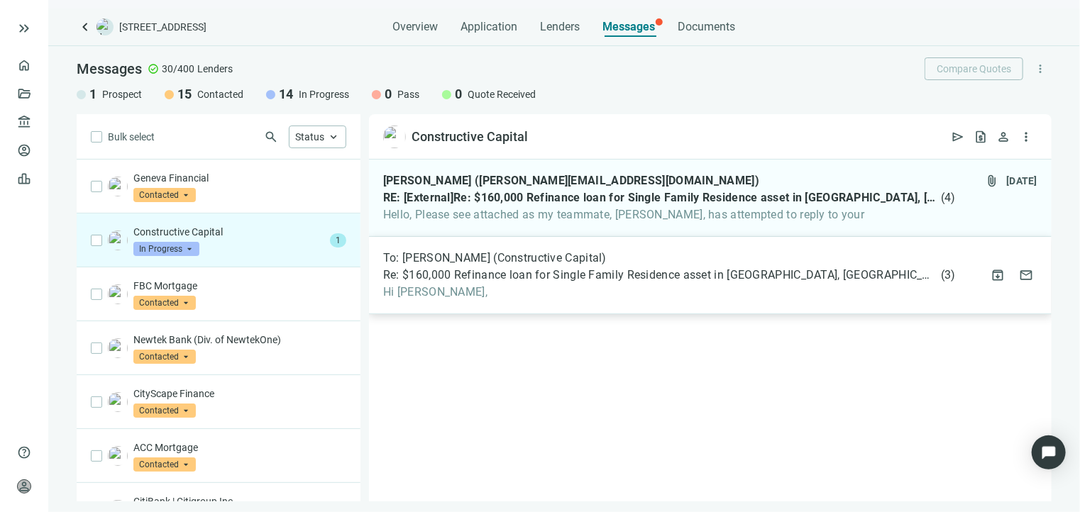
click at [470, 274] on span "Re: $160,000 Refinance loan for Single Family Residence asset in [GEOGRAPHIC_DA…" at bounding box center [660, 275] width 555 height 14
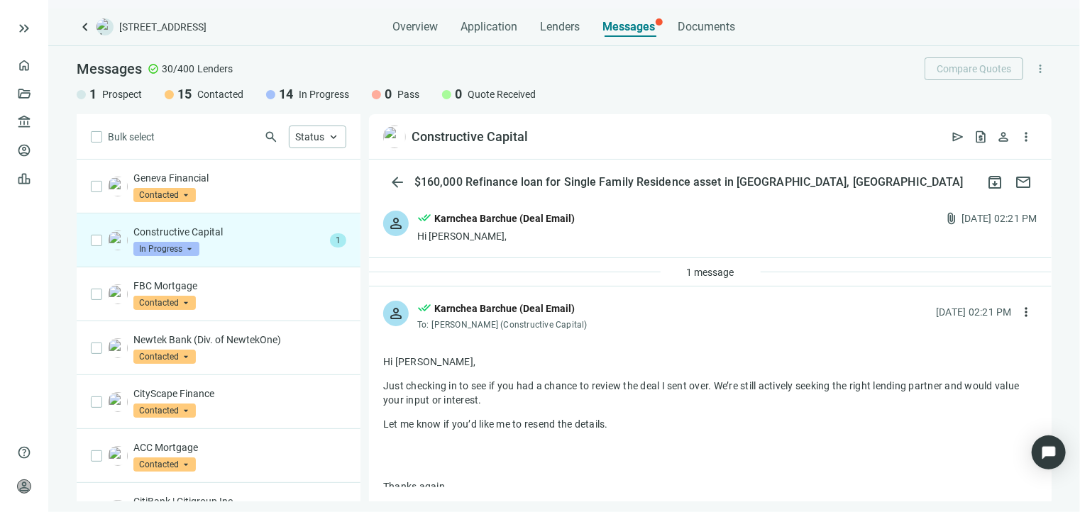
click at [449, 235] on div "Hi [PERSON_NAME]," at bounding box center [496, 236] width 158 height 14
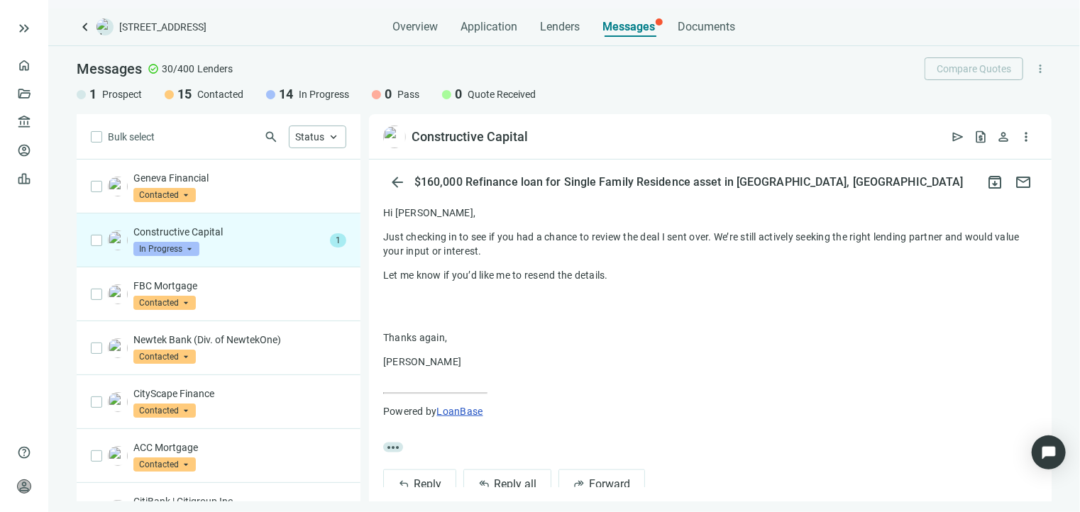
scroll to position [954, 0]
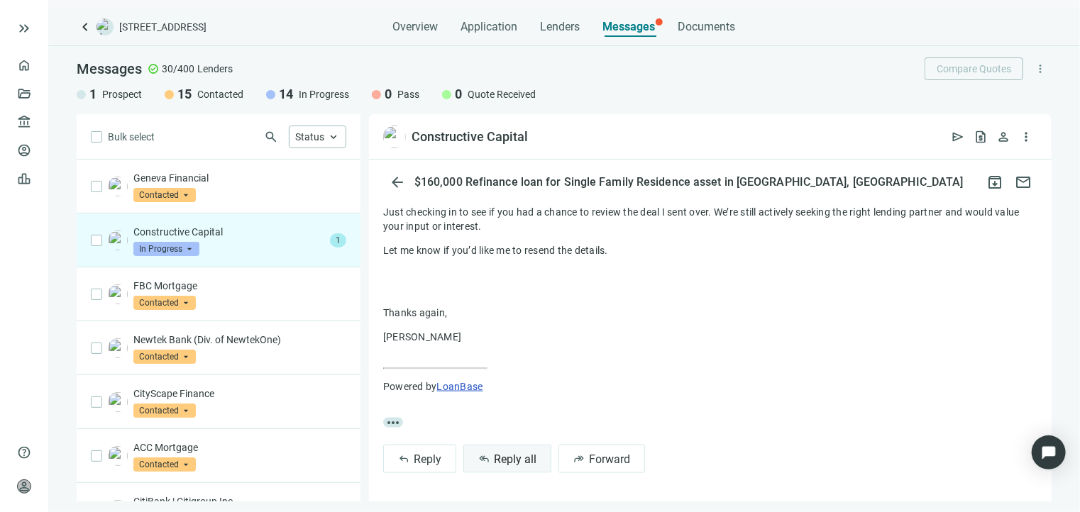
click at [522, 453] on span "Reply all" at bounding box center [515, 459] width 43 height 13
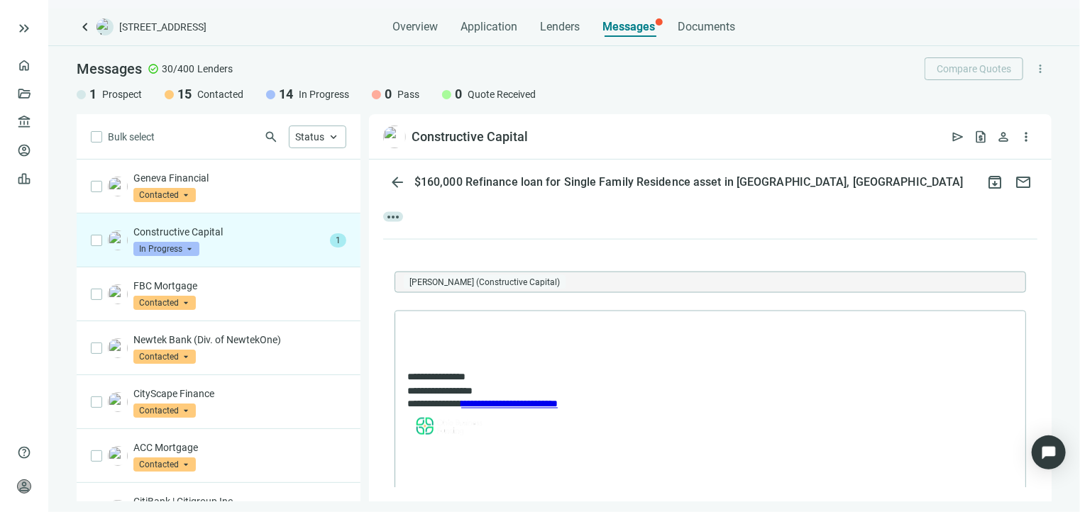
scroll to position [0, 0]
click at [502, 375] on p "**********" at bounding box center [703, 407] width 592 height 74
click at [463, 339] on body "**********" at bounding box center [709, 382] width 607 height 121
click at [474, 327] on p "To enrich screen reader interactions, please activate Accessibility in Grammarl…" at bounding box center [710, 329] width 606 height 14
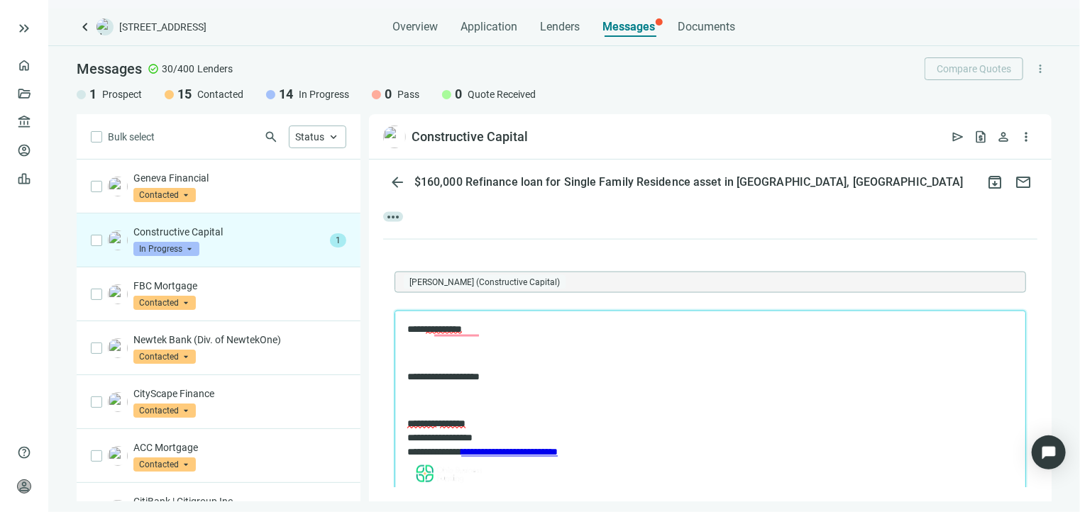
scroll to position [1005, 0]
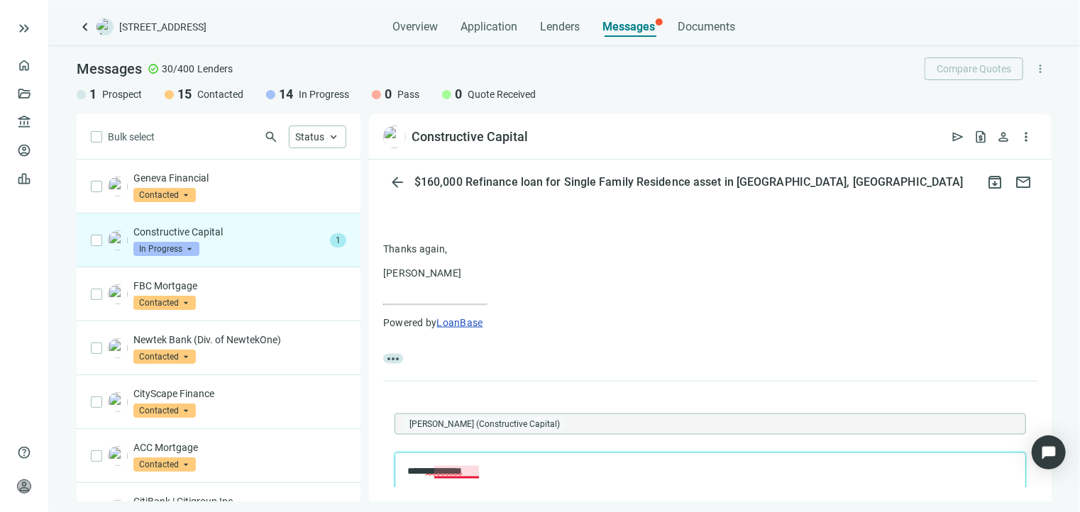
click at [451, 470] on span "**********" at bounding box center [443, 470] width 36 height 10
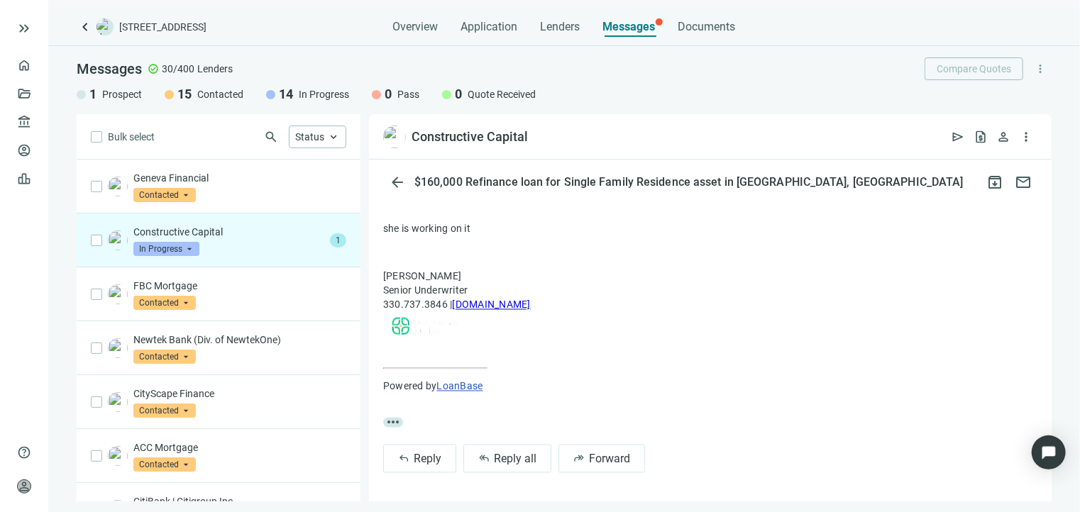
scroll to position [1308, 0]
click at [35, 65] on link "Overview" at bounding box center [56, 65] width 42 height 11
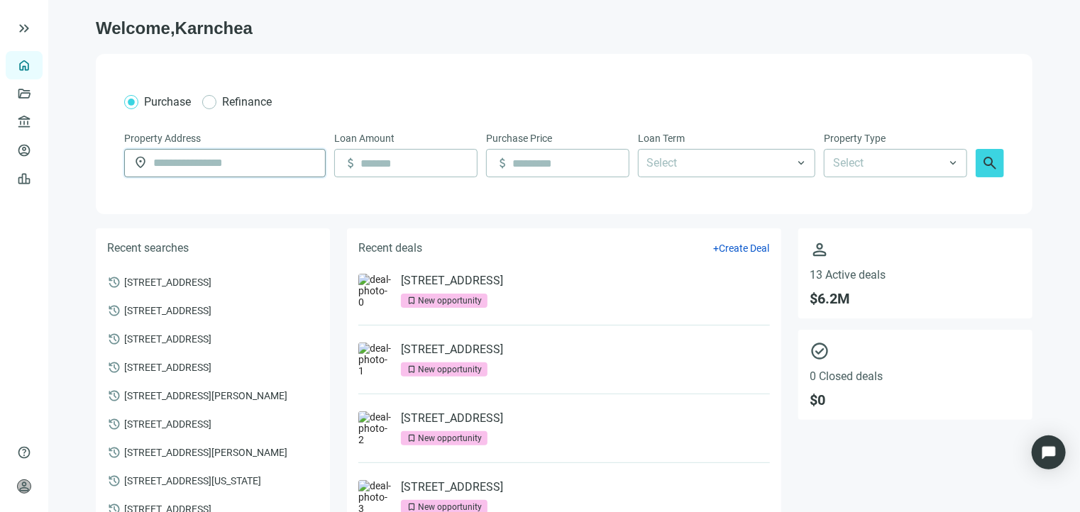
click at [206, 163] on input "text" at bounding box center [234, 163] width 163 height 27
paste input "**********"
type input "**********"
click at [824, 170] on div "Other" at bounding box center [895, 163] width 143 height 28
click at [769, 196] on div "**********" at bounding box center [564, 134] width 937 height 160
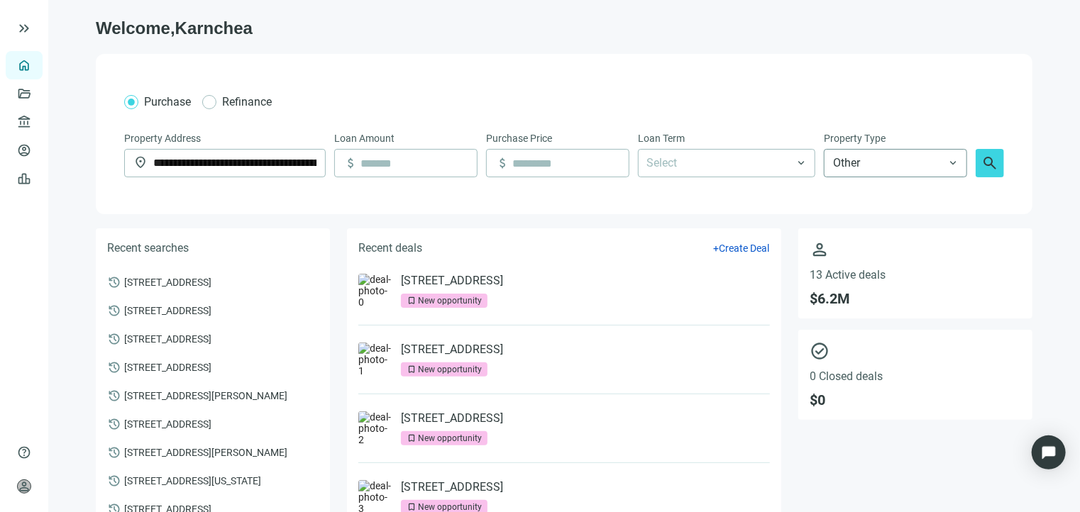
scroll to position [789, 0]
click at [863, 171] on span "Other" at bounding box center [895, 163] width 125 height 27
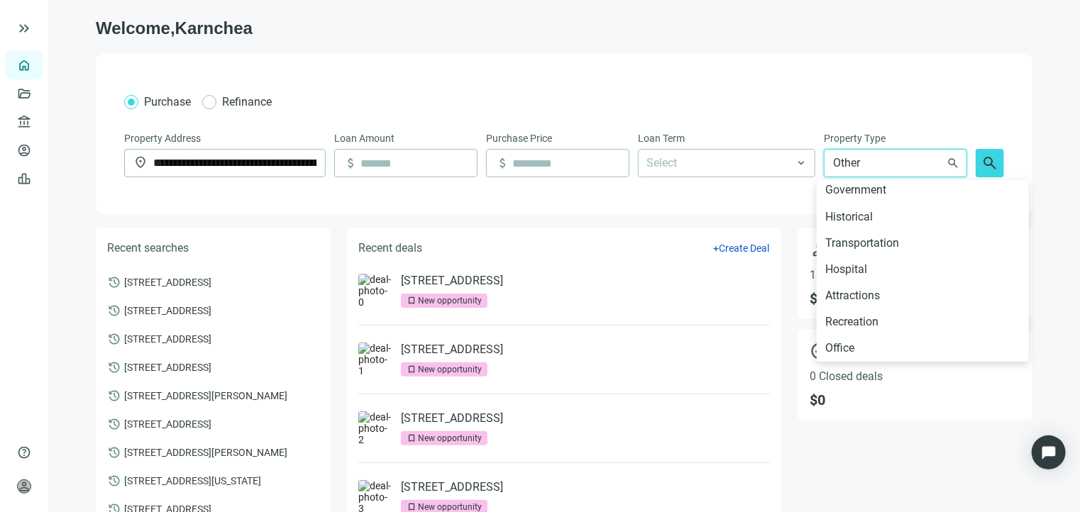
scroll to position [792, 0]
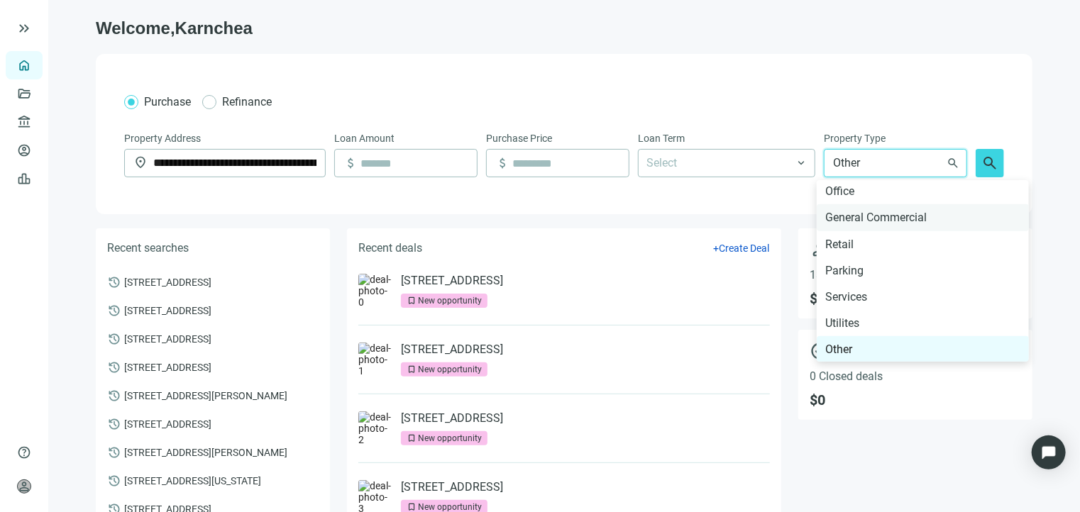
click at [880, 214] on div "General Commercial" at bounding box center [922, 218] width 195 height 18
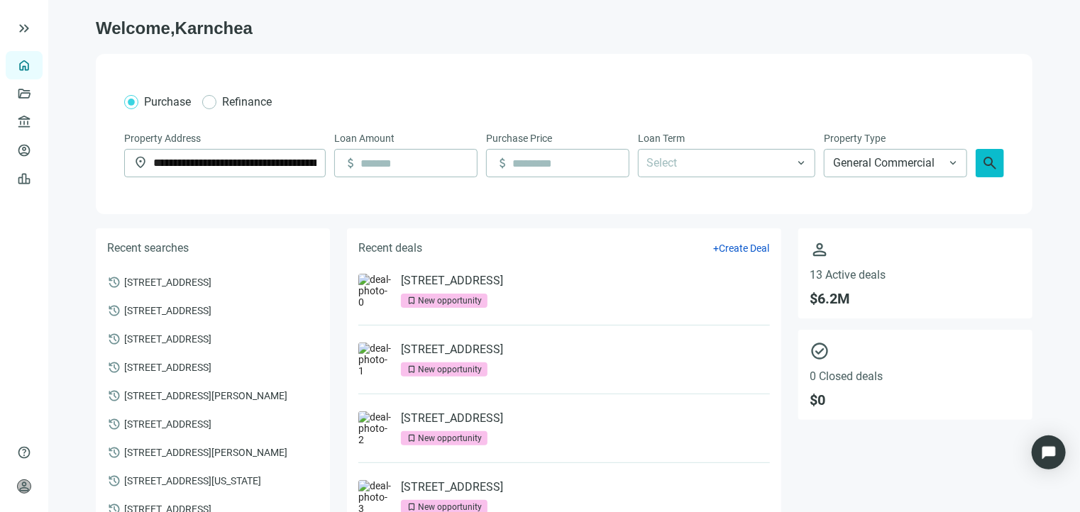
click at [983, 160] on span "search" at bounding box center [989, 163] width 17 height 17
click at [696, 159] on div at bounding box center [719, 163] width 157 height 26
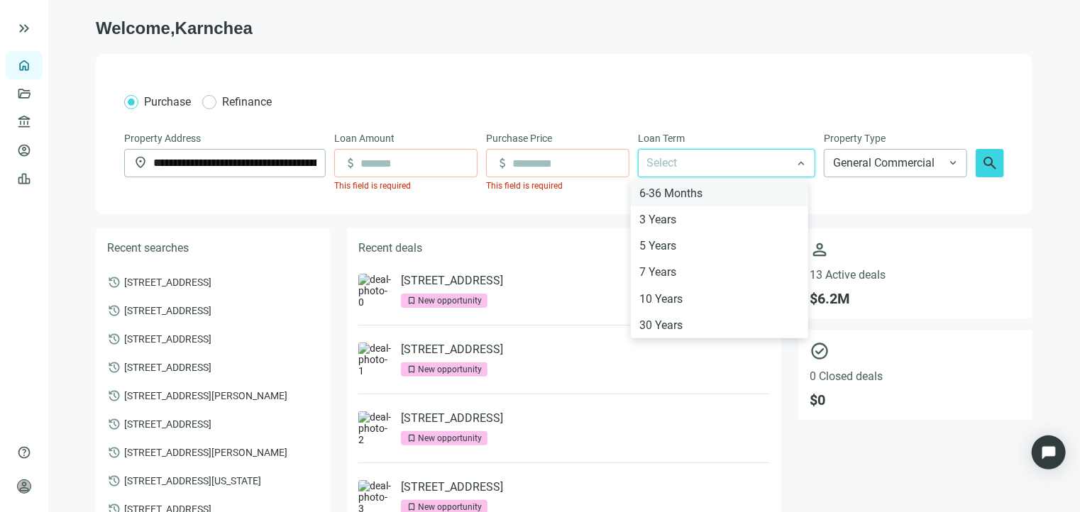
click at [692, 197] on div "6-36 Months" at bounding box center [719, 193] width 160 height 18
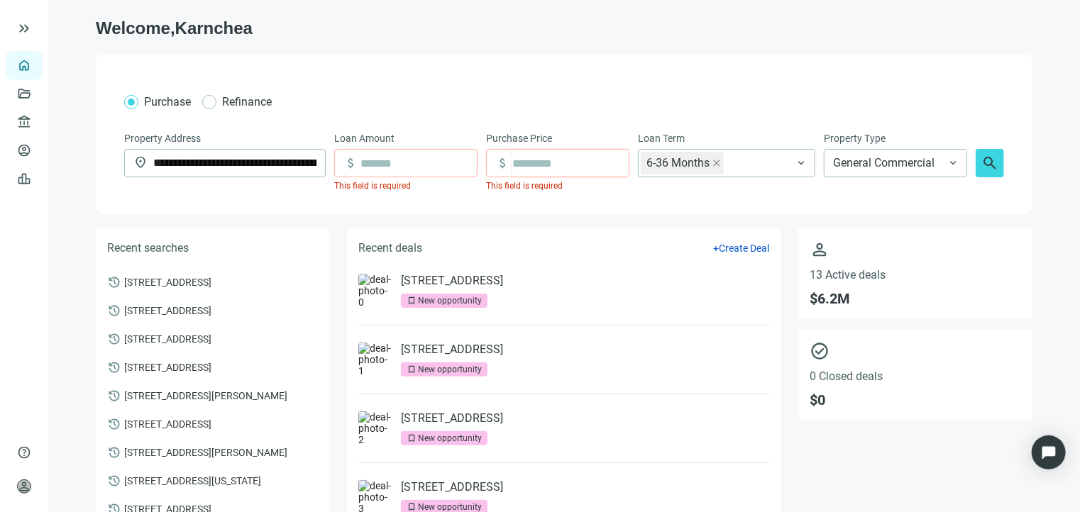
click at [518, 167] on input at bounding box center [570, 163] width 116 height 27
click at [542, 170] on input at bounding box center [570, 163] width 116 height 27
type input "*********"
click at [426, 174] on input at bounding box center [418, 163] width 116 height 27
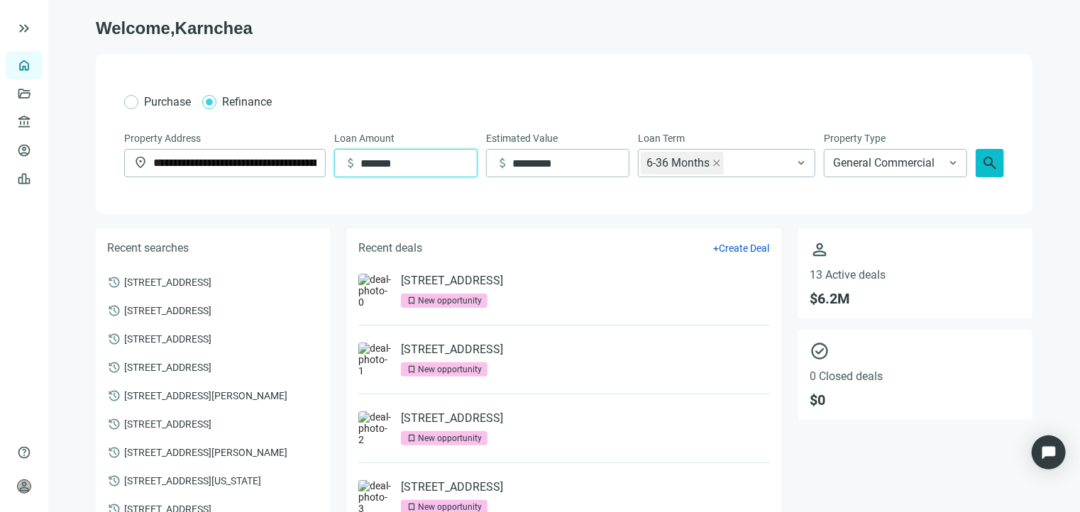
type input "*******"
click at [988, 160] on span "search" at bounding box center [989, 163] width 17 height 17
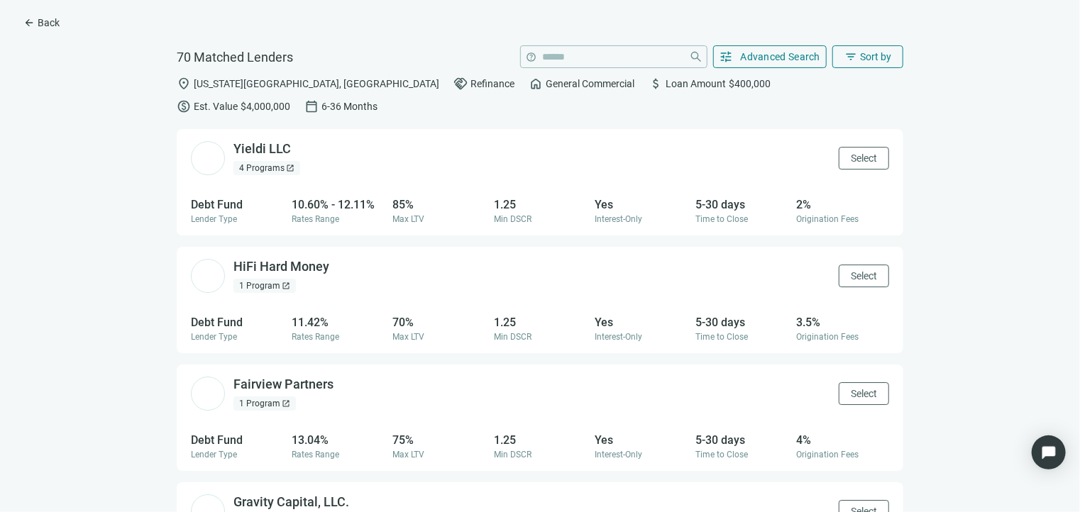
scroll to position [7862, 0]
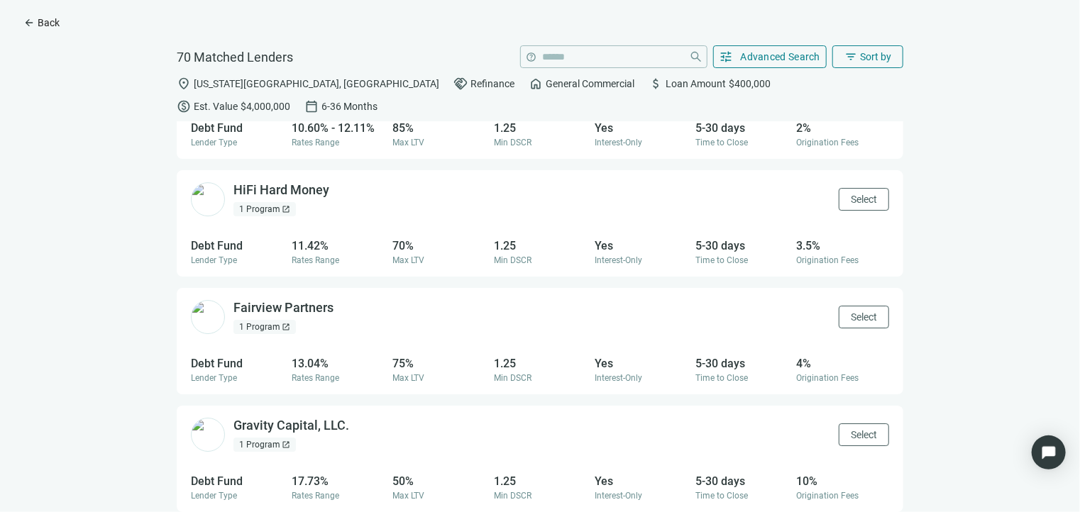
click at [48, 26] on span "Back" at bounding box center [49, 22] width 22 height 11
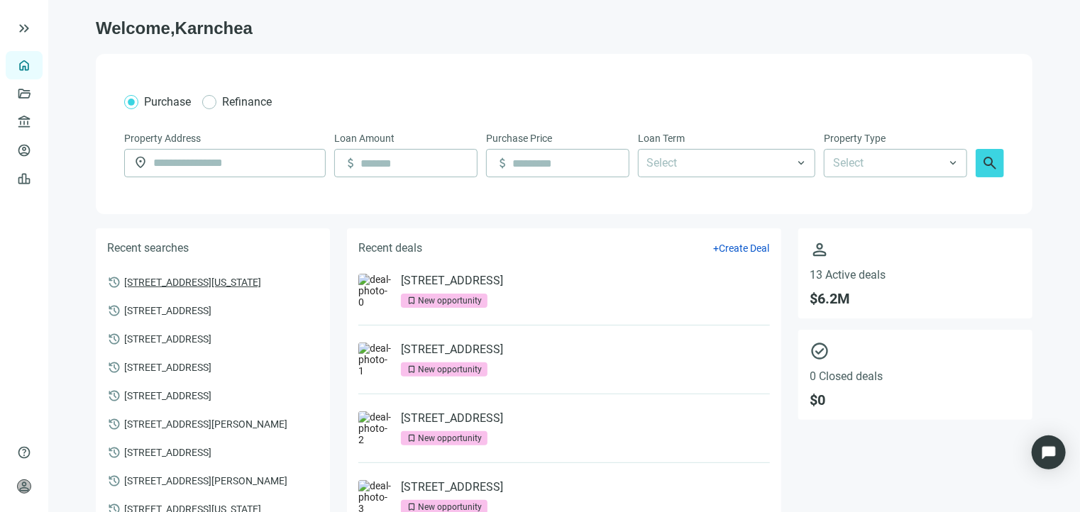
click at [228, 288] on span "7250 Northwest Expy, Oklahoma City, OK 73132" at bounding box center [192, 281] width 137 height 13
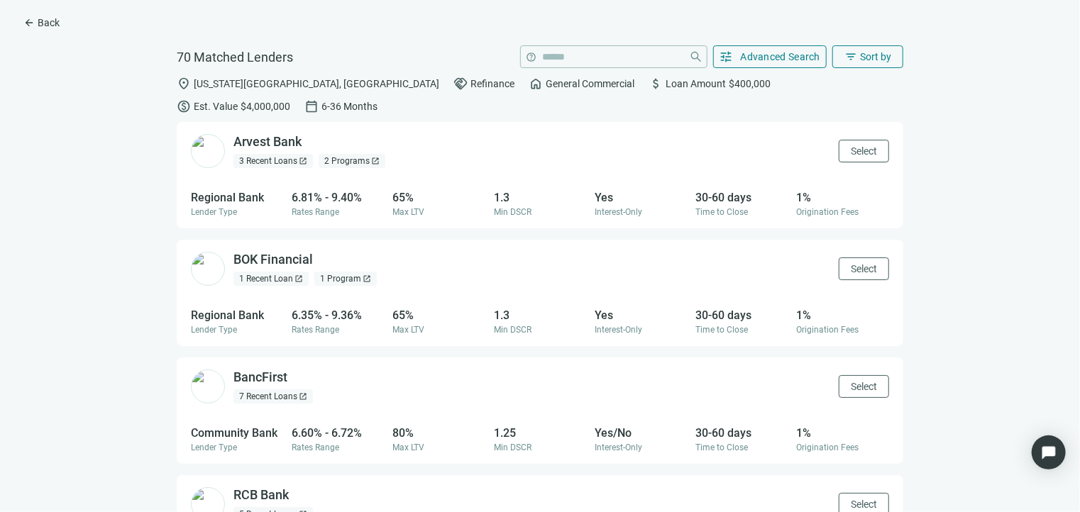
click at [371, 157] on span "open_in_new" at bounding box center [375, 161] width 9 height 9
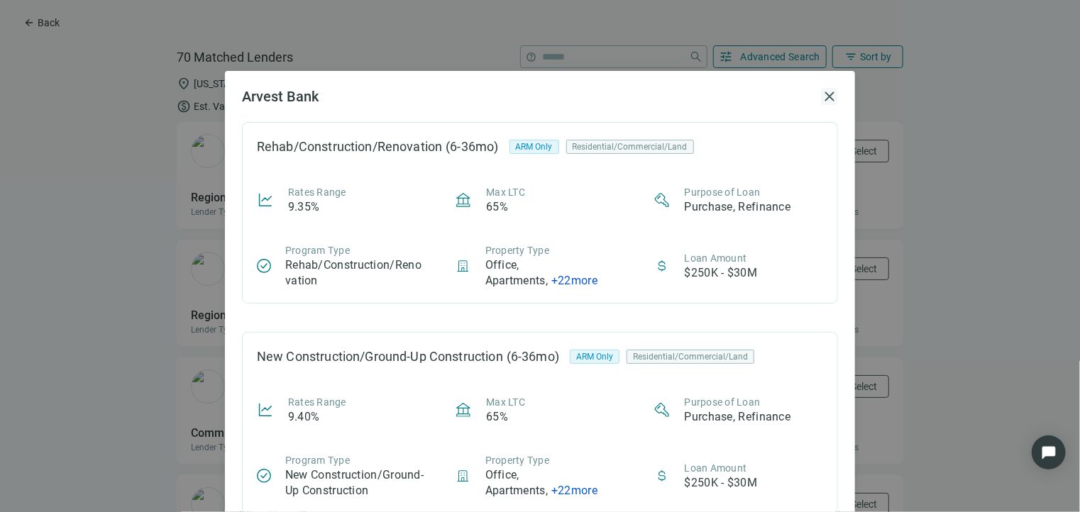
click at [826, 94] on span "close" at bounding box center [829, 96] width 17 height 17
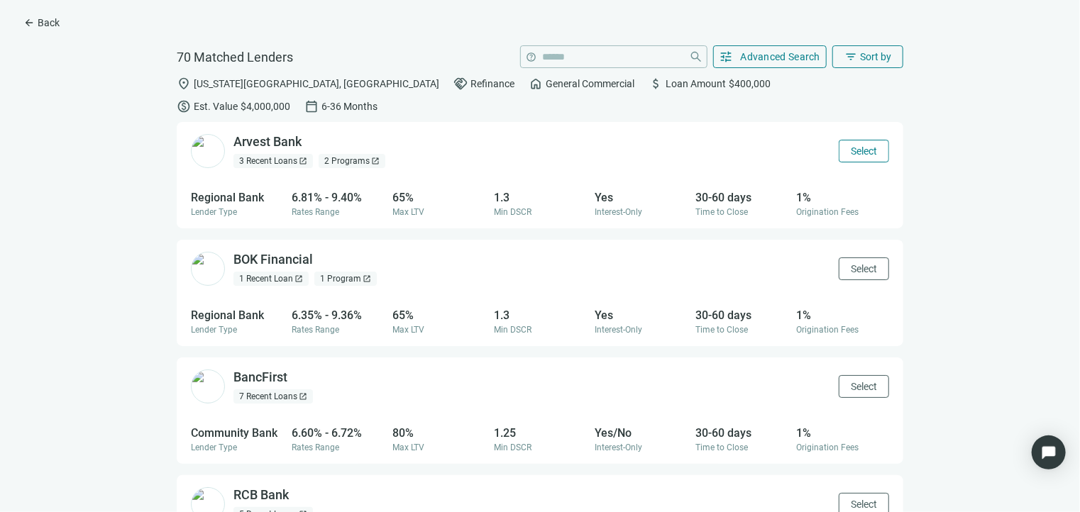
click at [839, 140] on button "Select" at bounding box center [864, 151] width 50 height 23
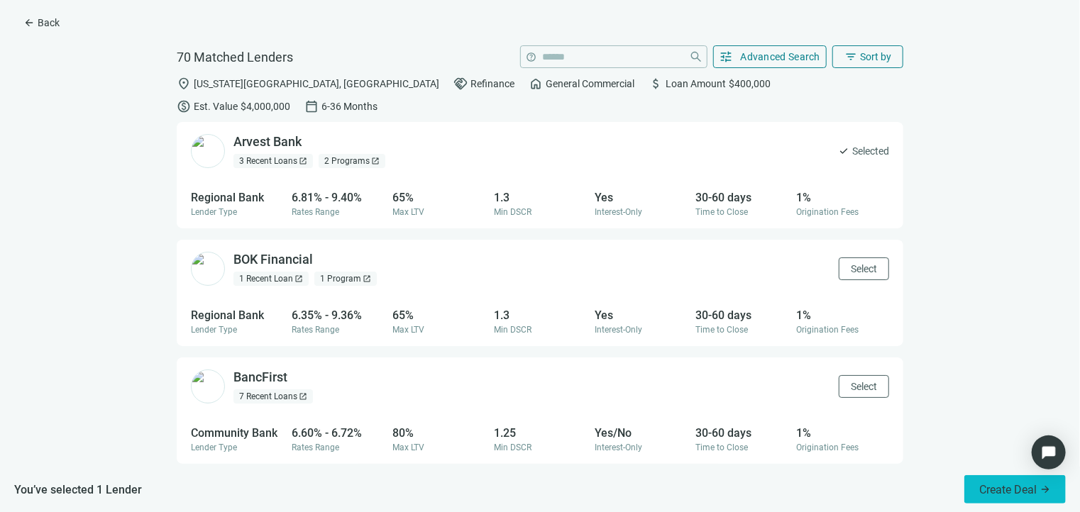
click at [1005, 480] on button "Create Deal arrow_forward" at bounding box center [1014, 489] width 101 height 28
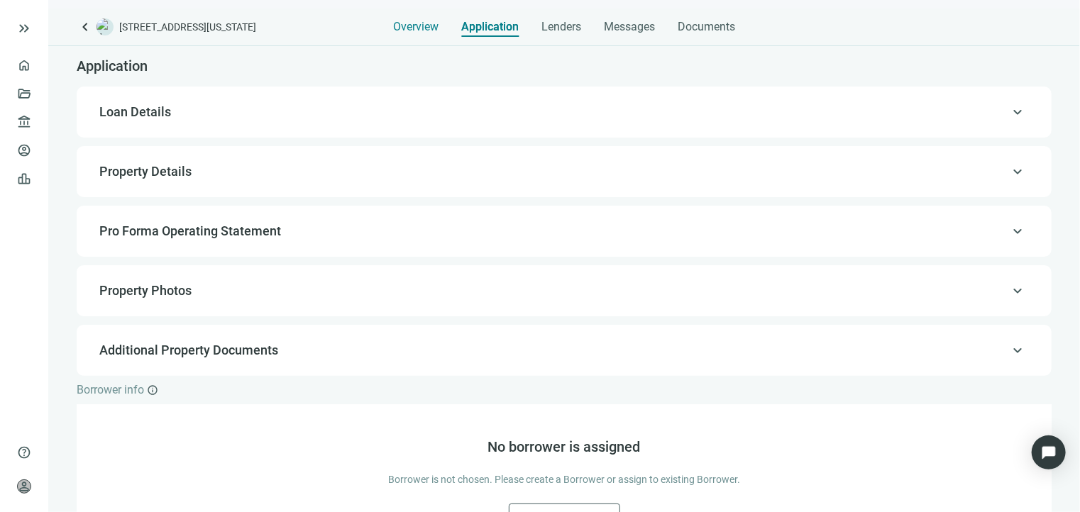
click at [431, 21] on span "Overview" at bounding box center [415, 27] width 45 height 14
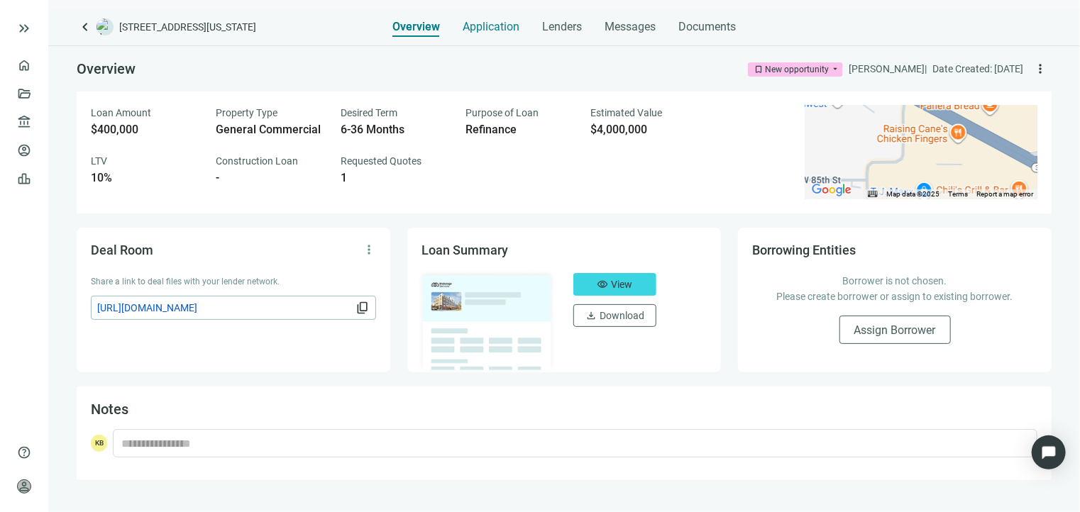
click at [487, 28] on span "Application" at bounding box center [491, 27] width 57 height 14
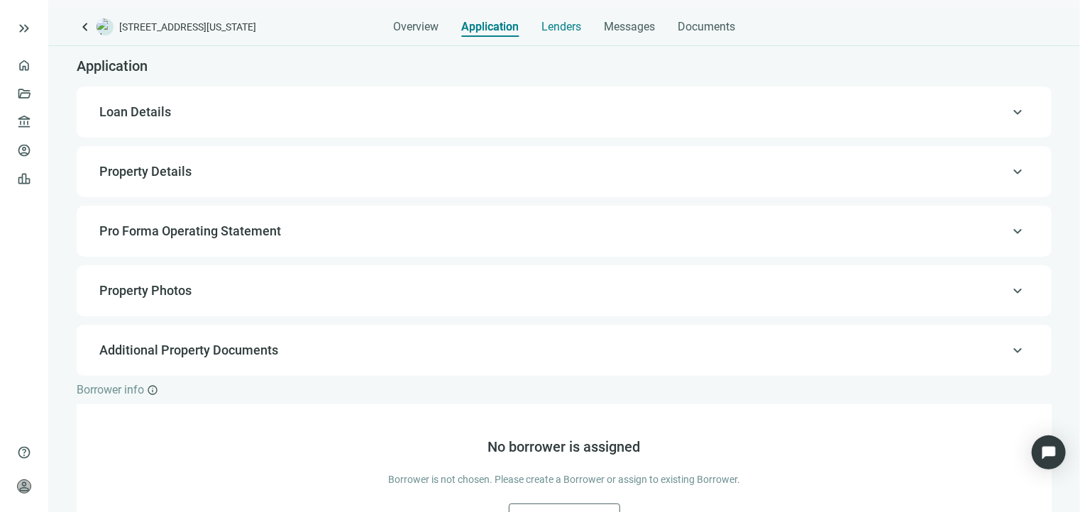
click at [542, 26] on span "Lenders" at bounding box center [561, 27] width 40 height 14
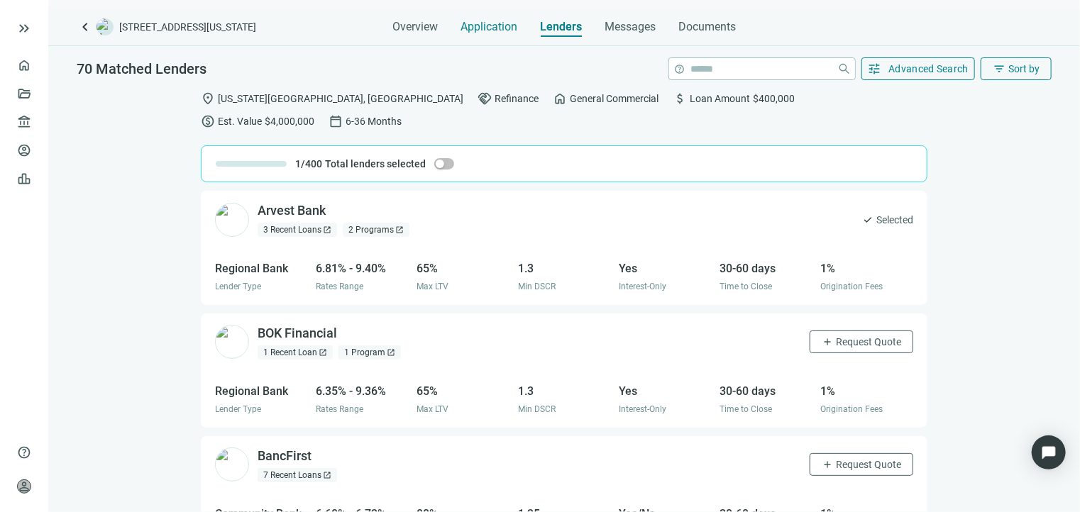
click at [509, 28] on span "Application" at bounding box center [488, 27] width 57 height 14
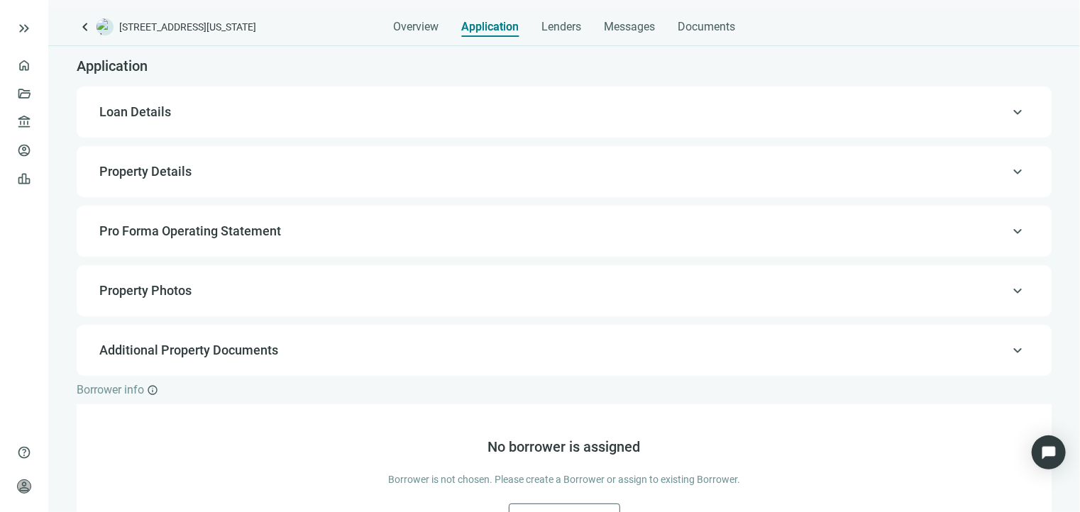
click at [382, 125] on div "keyboard_arrow_up Loan Details" at bounding box center [564, 112] width 946 height 34
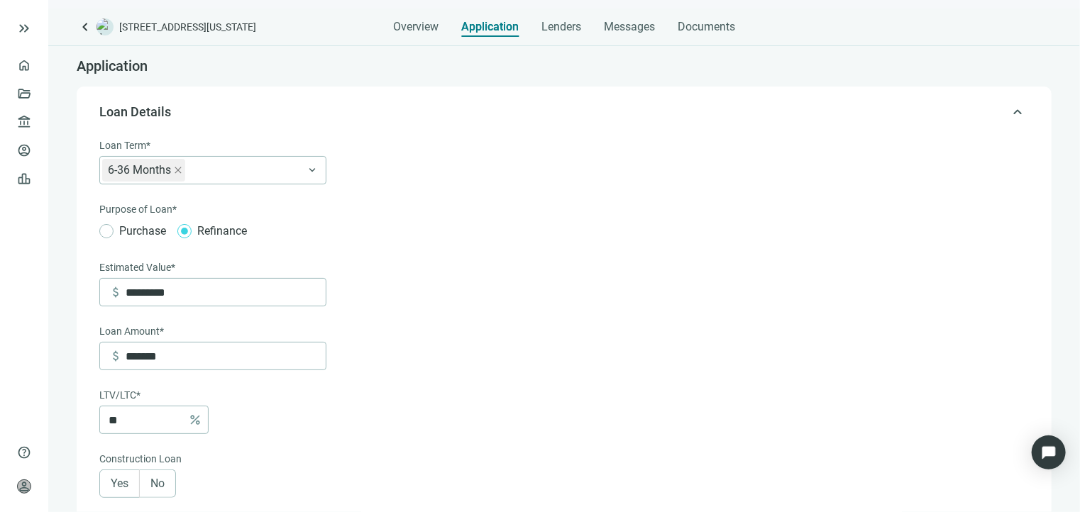
scroll to position [41, 0]
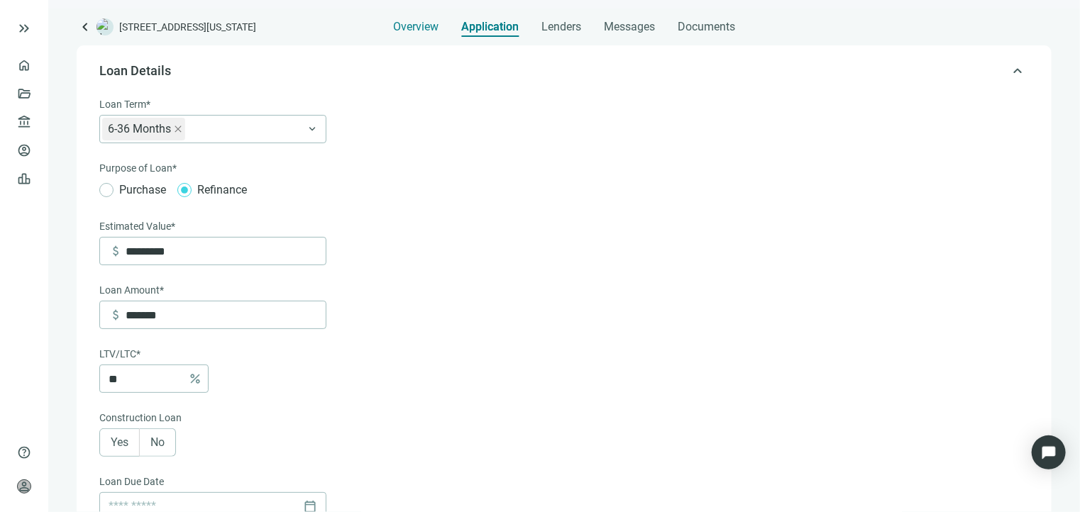
click at [432, 35] on div "Overview" at bounding box center [415, 23] width 45 height 28
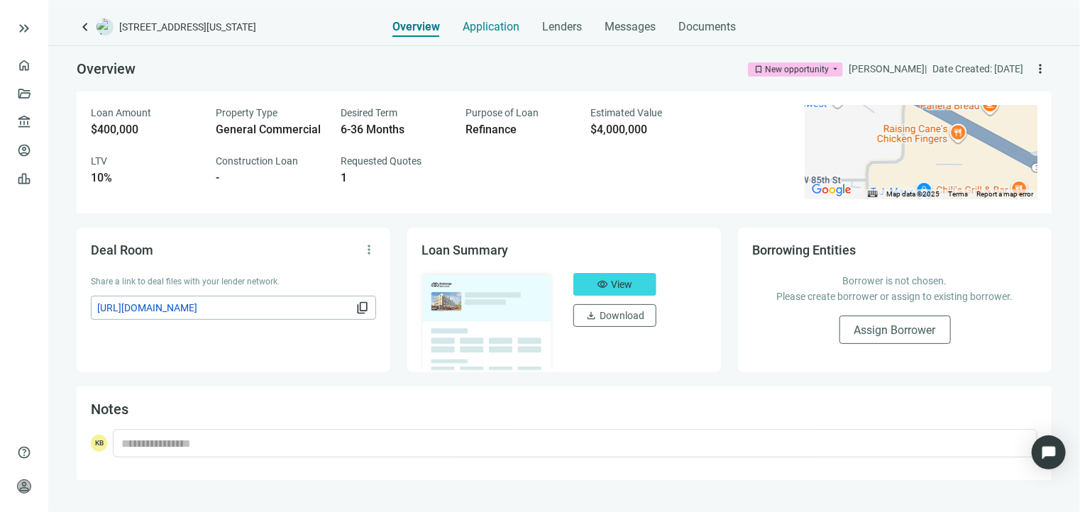
click at [468, 26] on span "Application" at bounding box center [491, 27] width 57 height 14
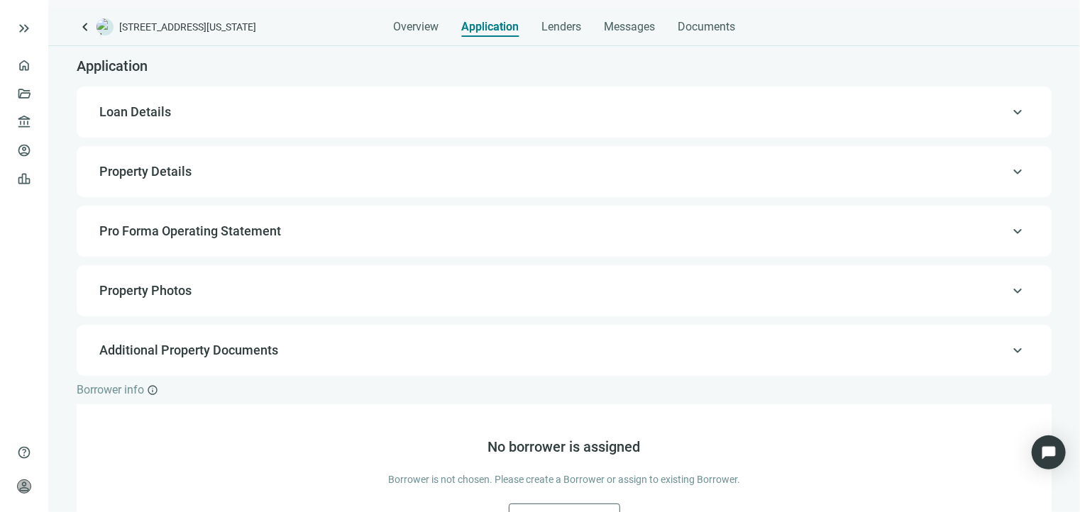
click at [244, 126] on div "keyboard_arrow_up Loan Details" at bounding box center [564, 112] width 946 height 34
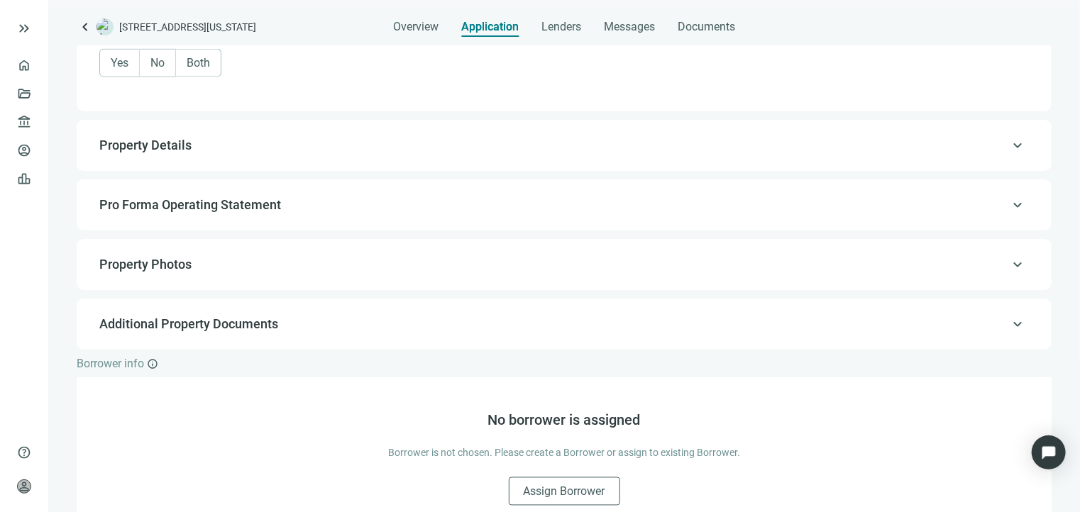
scroll to position [1090, 0]
